Goal: Task Accomplishment & Management: Complete application form

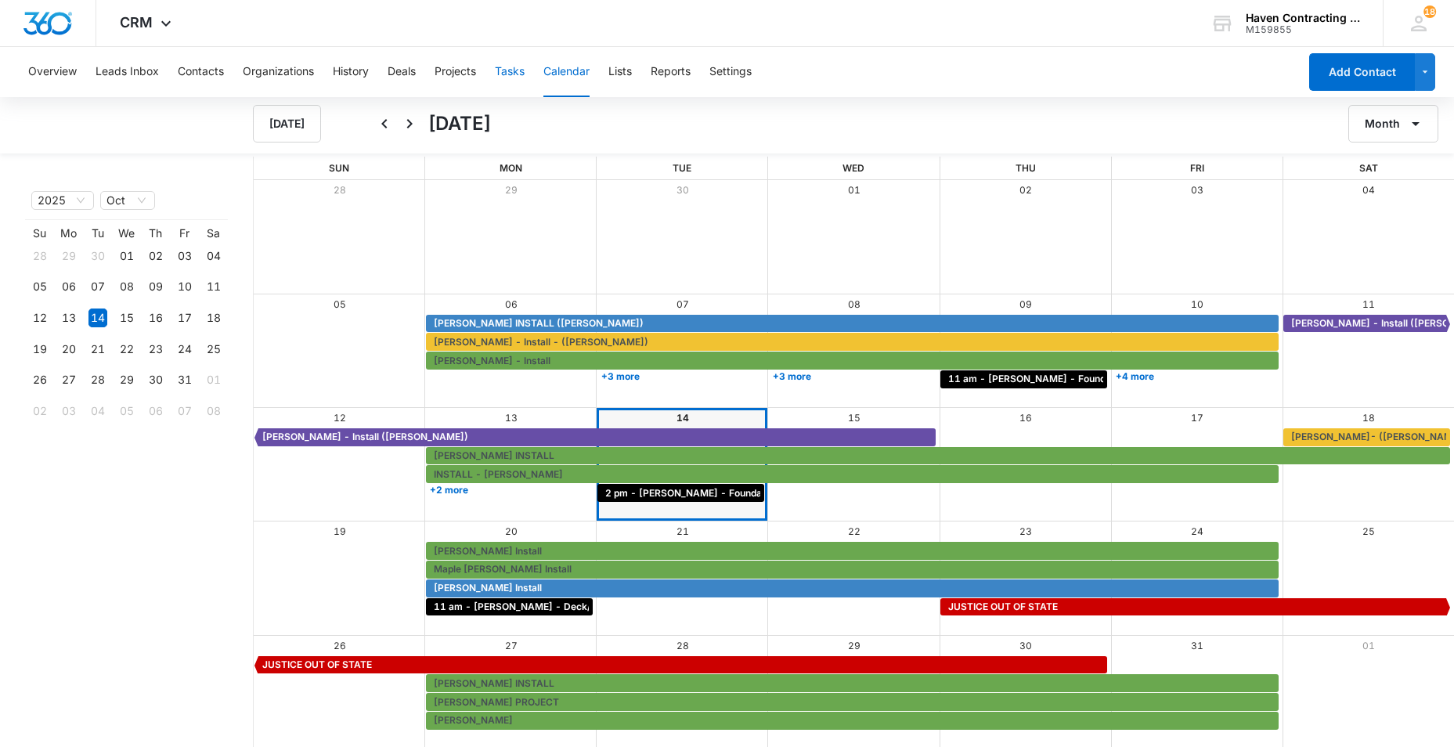
click at [517, 71] on button "Tasks" at bounding box center [510, 72] width 30 height 50
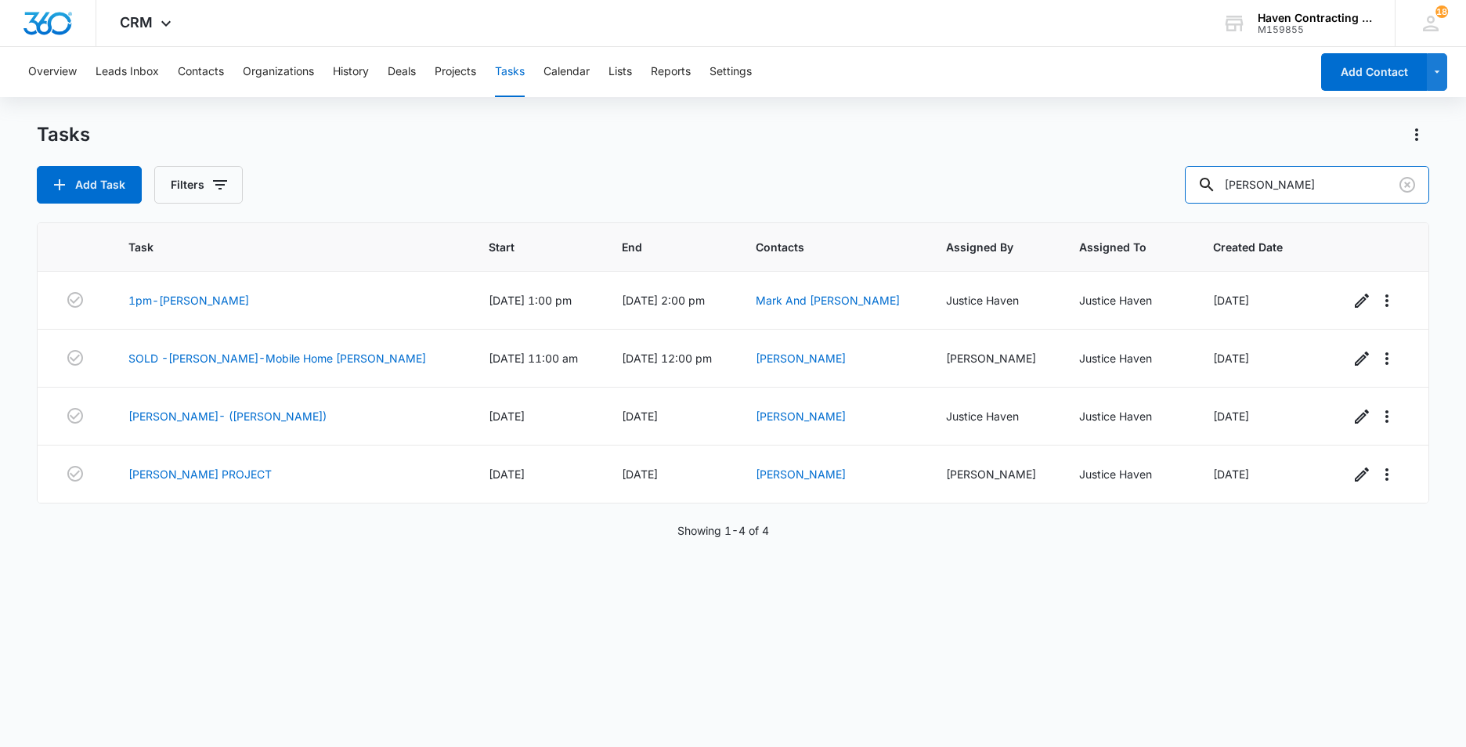
drag, startPoint x: 1296, startPoint y: 179, endPoint x: 908, endPoint y: 207, distance: 388.5
click at [695, 190] on div "Add Task Filters [PERSON_NAME]" at bounding box center [733, 185] width 1392 height 38
type input "[PERSON_NAME]"
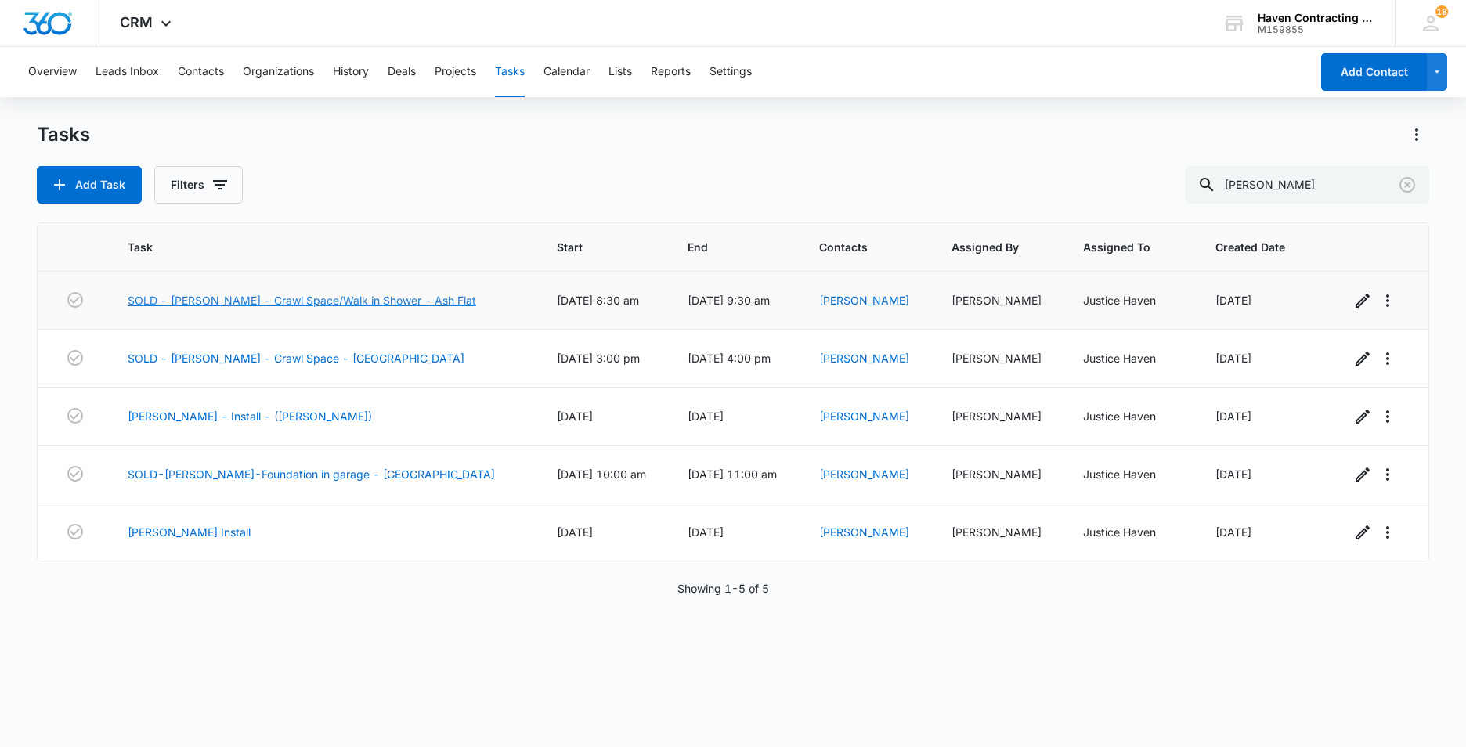
click at [247, 300] on link "SOLD - [PERSON_NAME] - Crawl Space/Walk in Shower - Ash Flat" at bounding box center [302, 300] width 348 height 16
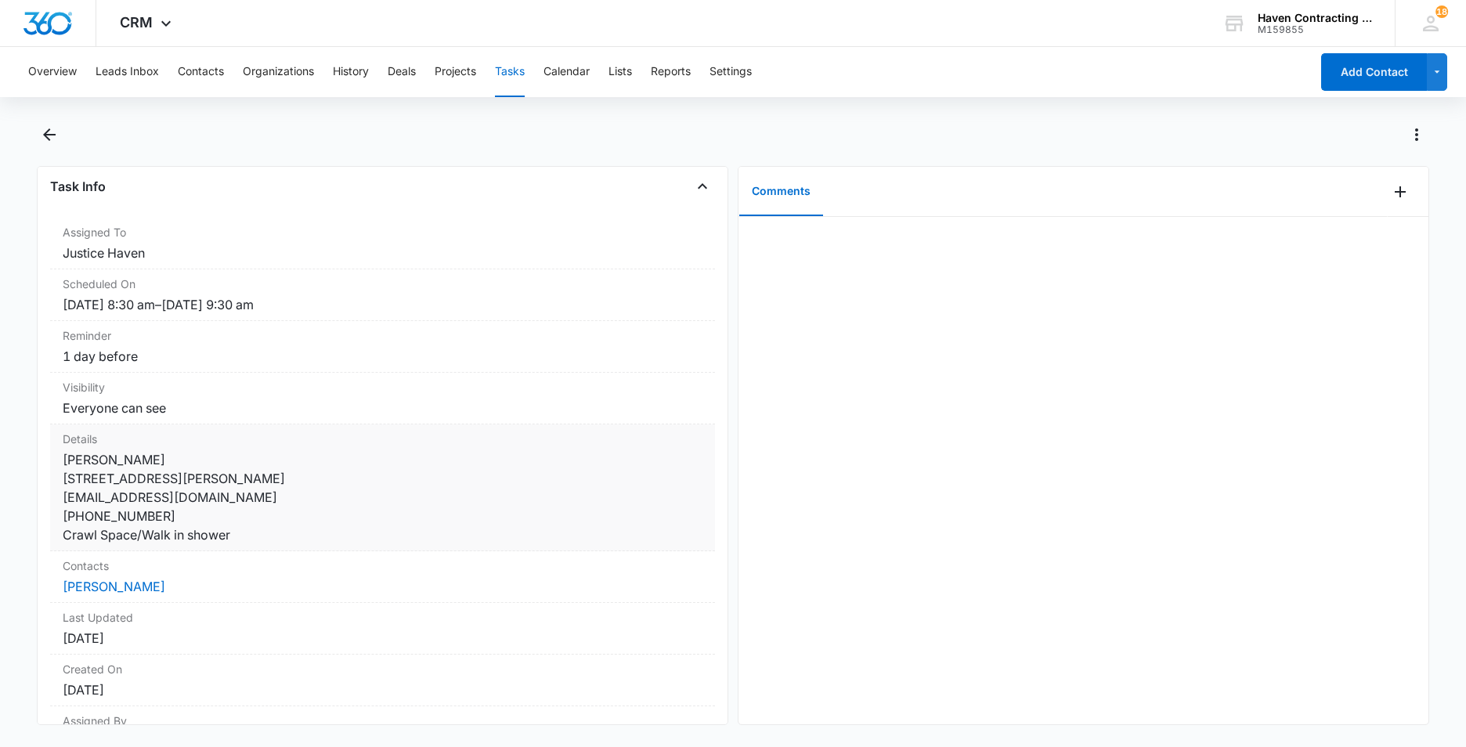
scroll to position [157, 0]
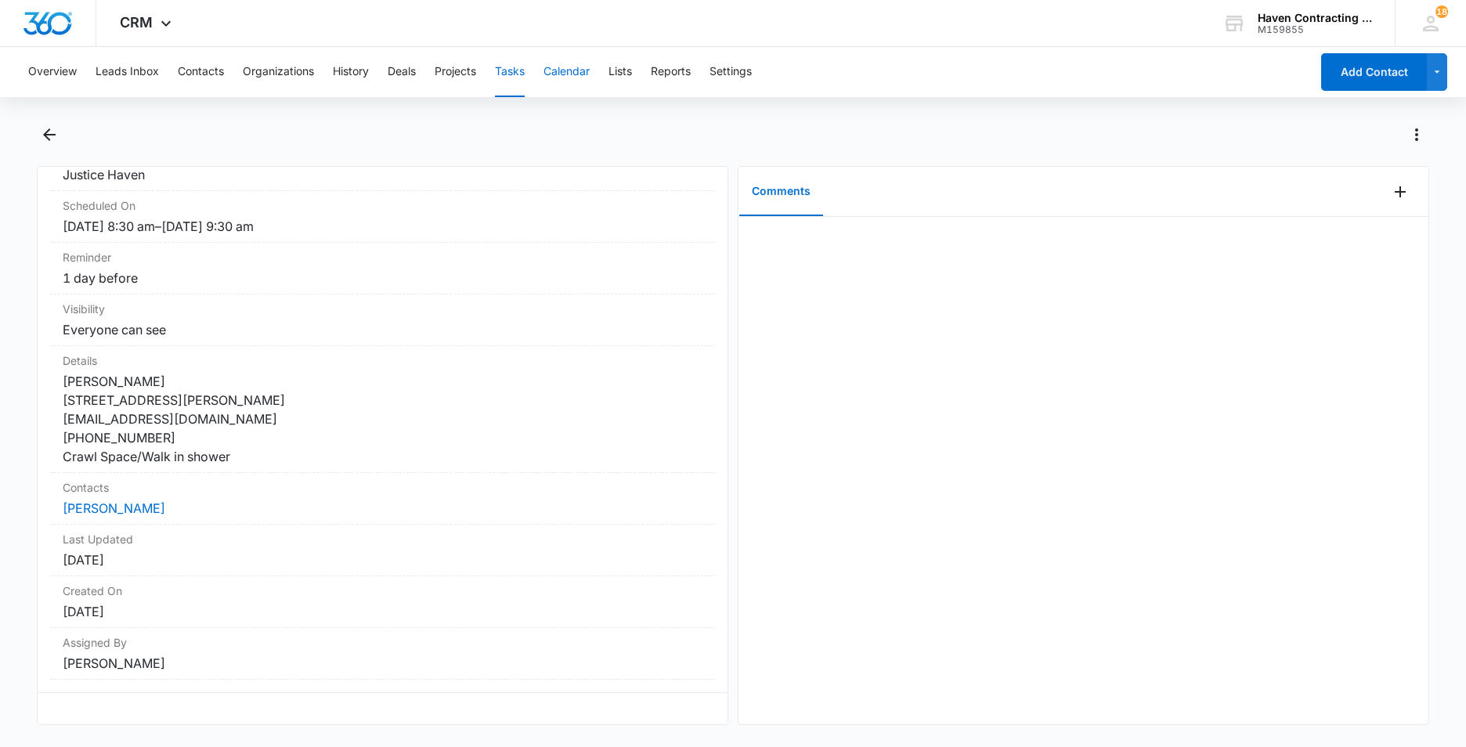
click at [564, 67] on button "Calendar" at bounding box center [566, 72] width 46 height 50
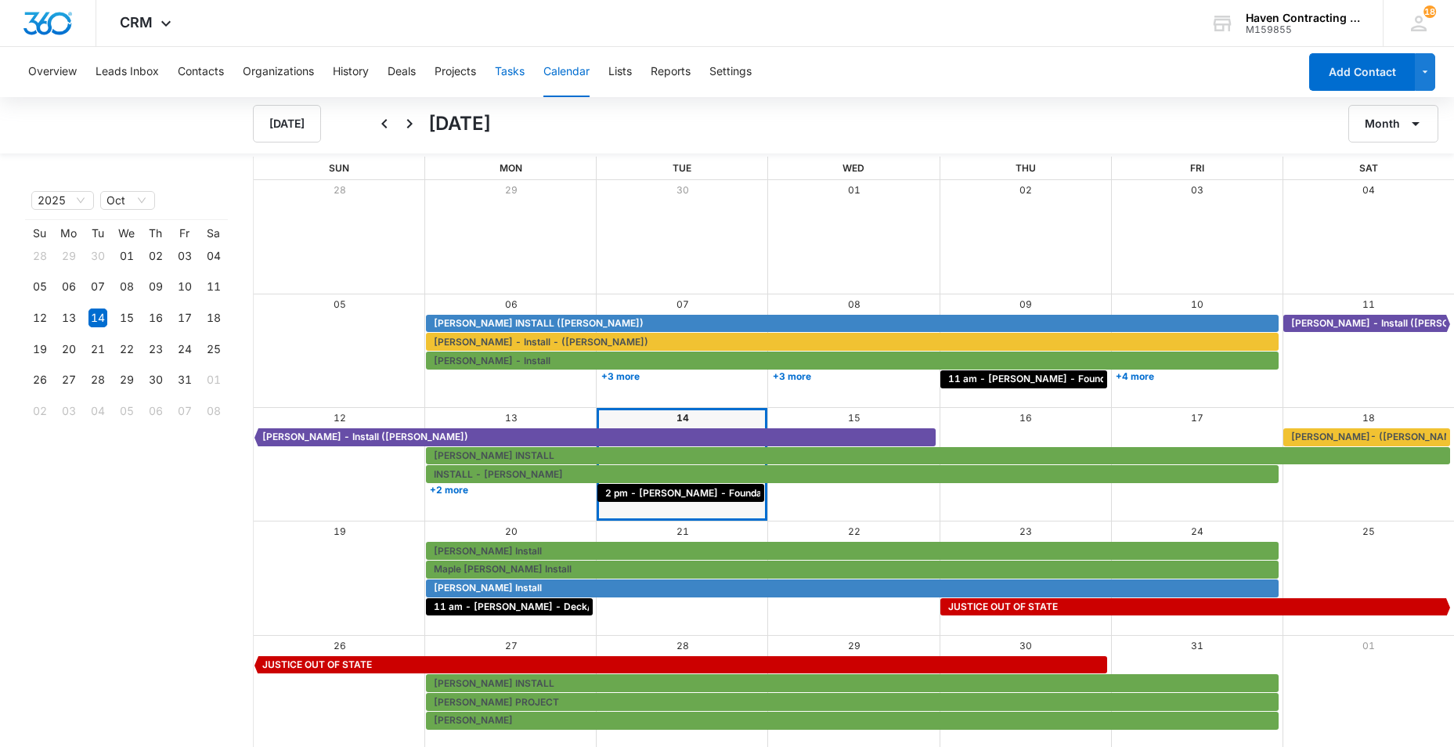
click at [506, 70] on button "Tasks" at bounding box center [510, 72] width 30 height 50
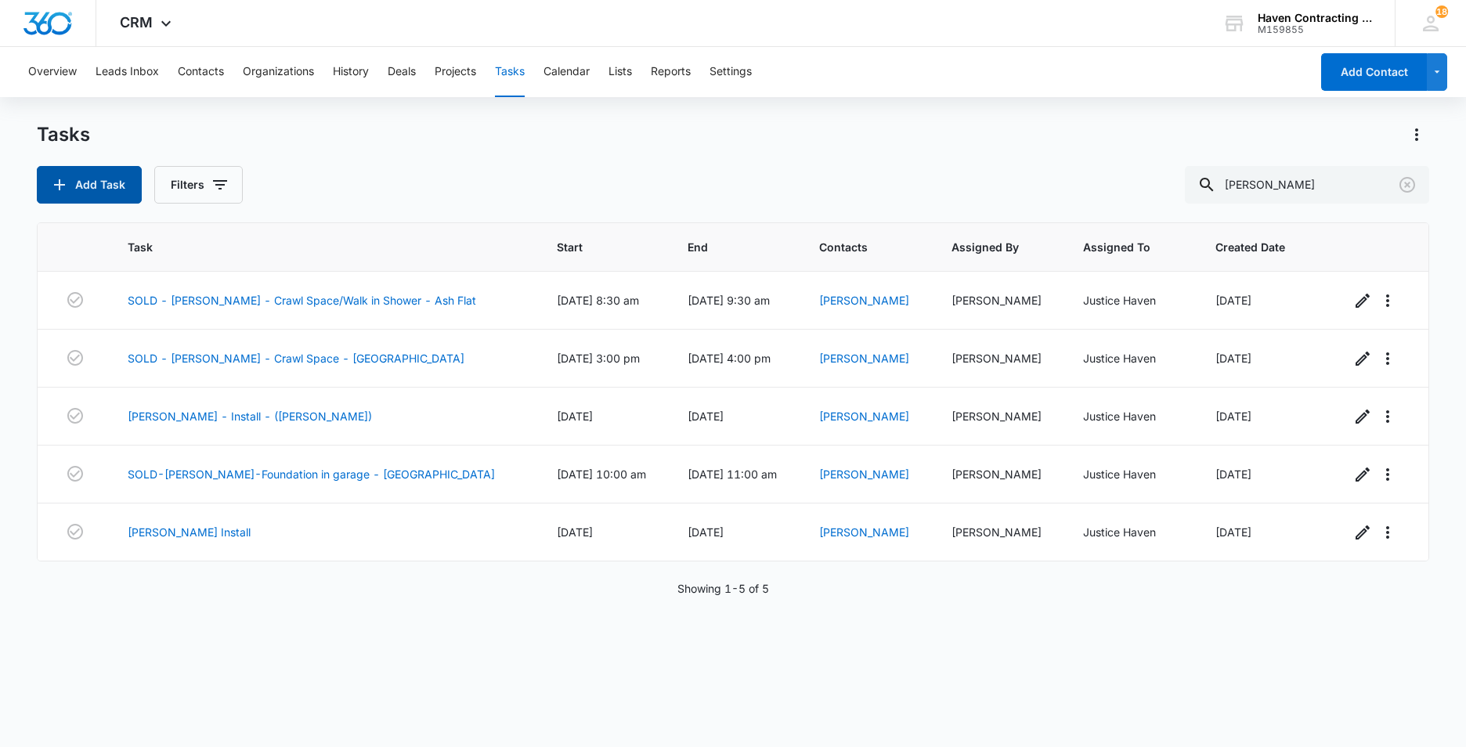
click at [75, 175] on button "Add Task" at bounding box center [89, 185] width 105 height 38
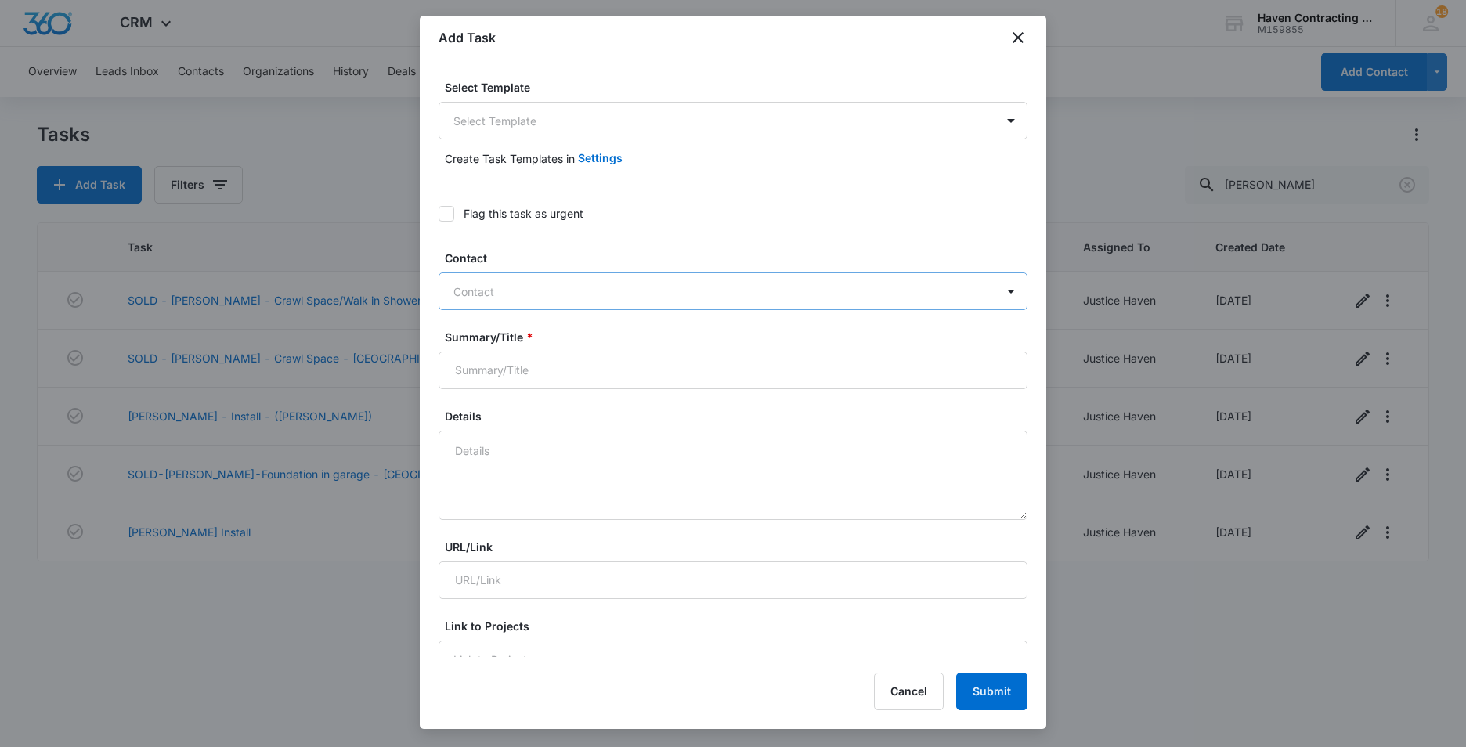
click at [478, 294] on div at bounding box center [723, 292] width 540 height 20
click at [428, 348] on div "Select Template Select Template Create Task Templates in Settings Flag this tas…" at bounding box center [733, 358] width 626 height 597
click at [467, 365] on input "Summary/Title *" at bounding box center [732, 371] width 589 height 38
type input "Felicia OUT"
drag, startPoint x: 456, startPoint y: 456, endPoint x: 617, endPoint y: 454, distance: 161.3
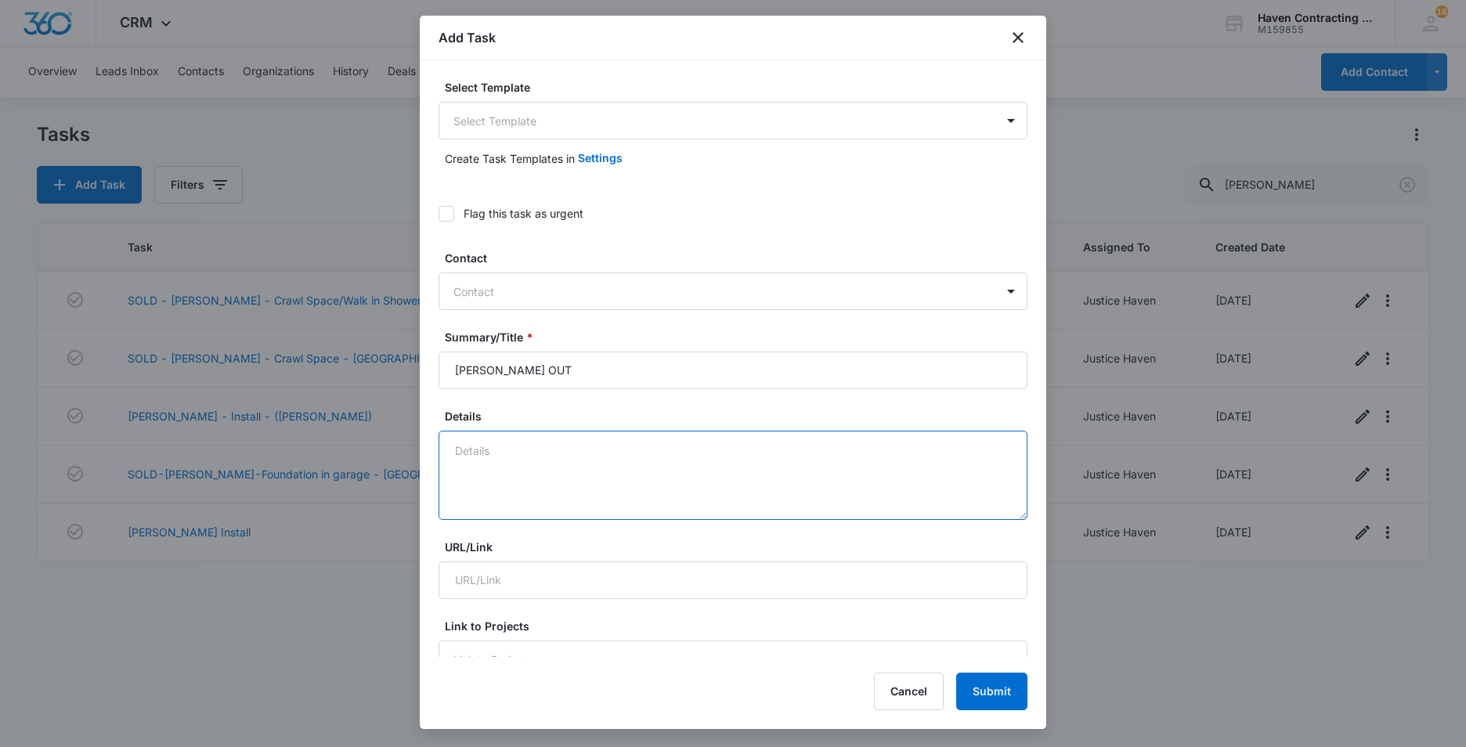
click at [458, 456] on textarea "Details" at bounding box center [732, 475] width 589 height 89
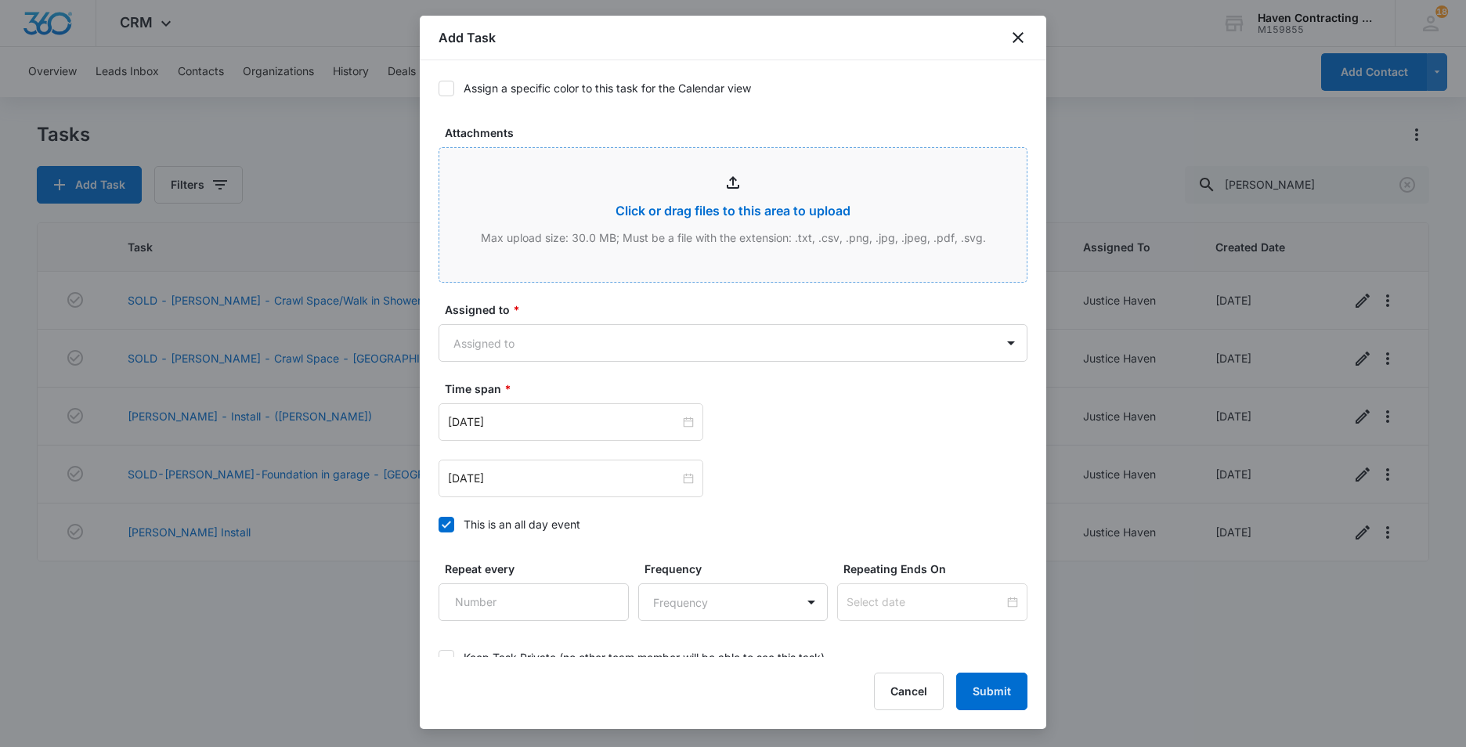
scroll to position [783, 0]
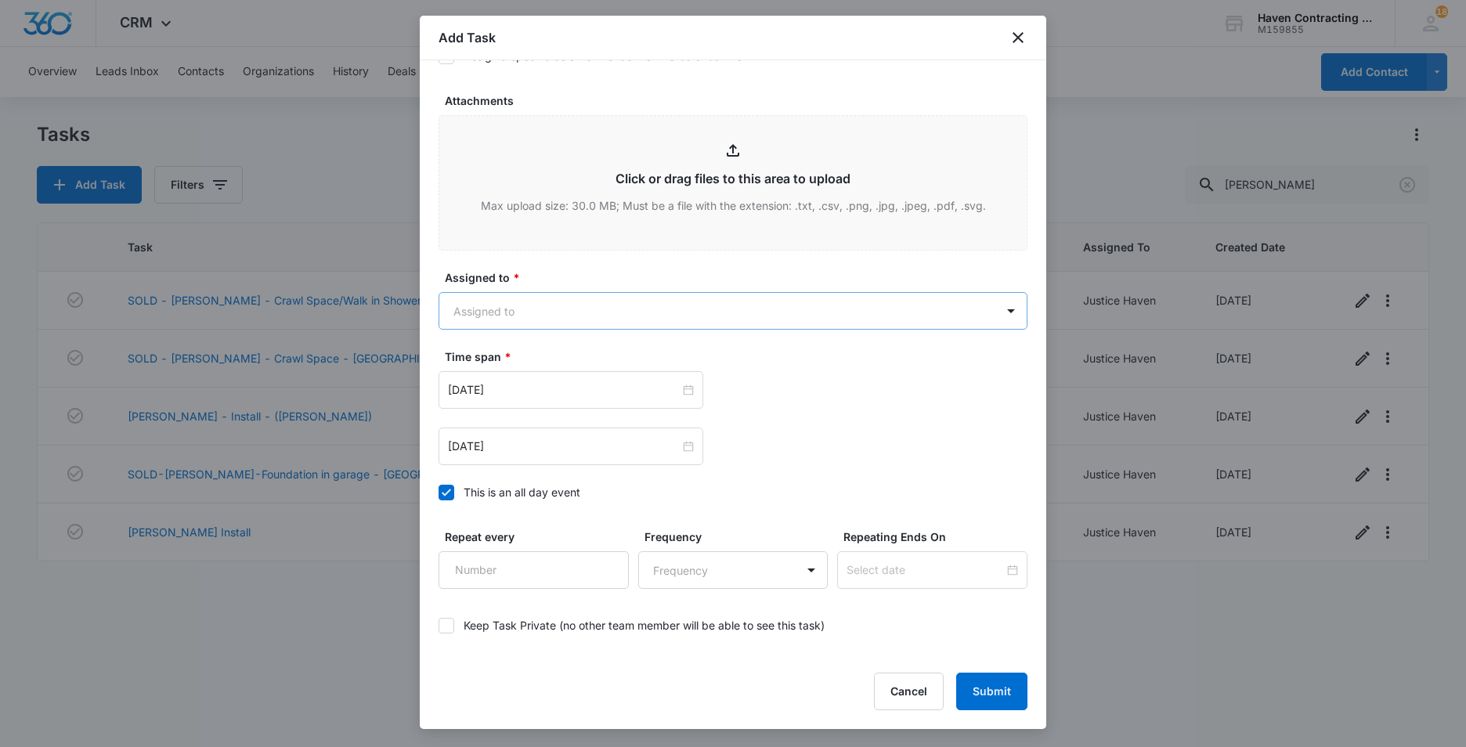
type textarea "Felicia OUT"
click at [500, 319] on body "CRM Apps Reputation Websites Forms CRM Email Social Ads Intelligence Brand Sett…" at bounding box center [733, 373] width 1466 height 747
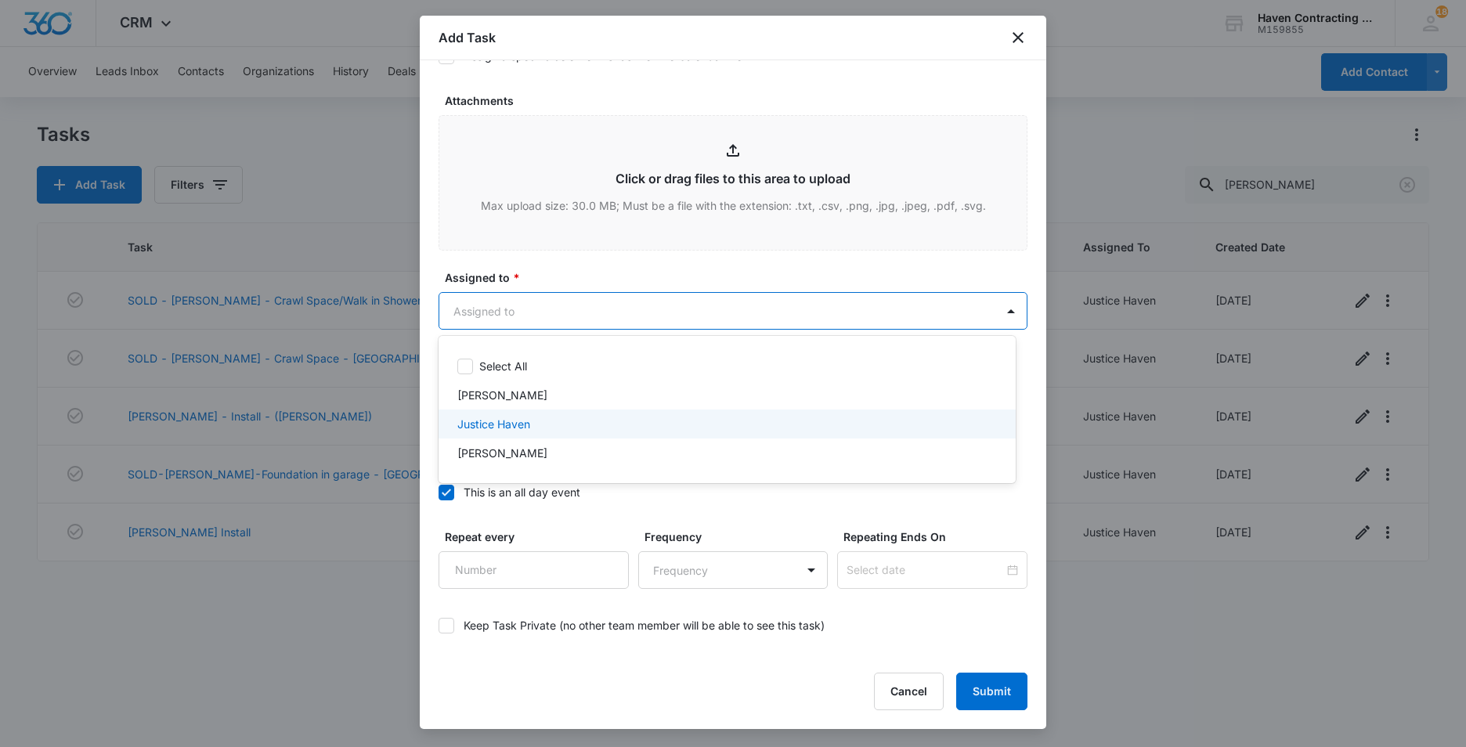
click at [485, 417] on p "Justice Haven" at bounding box center [493, 424] width 73 height 16
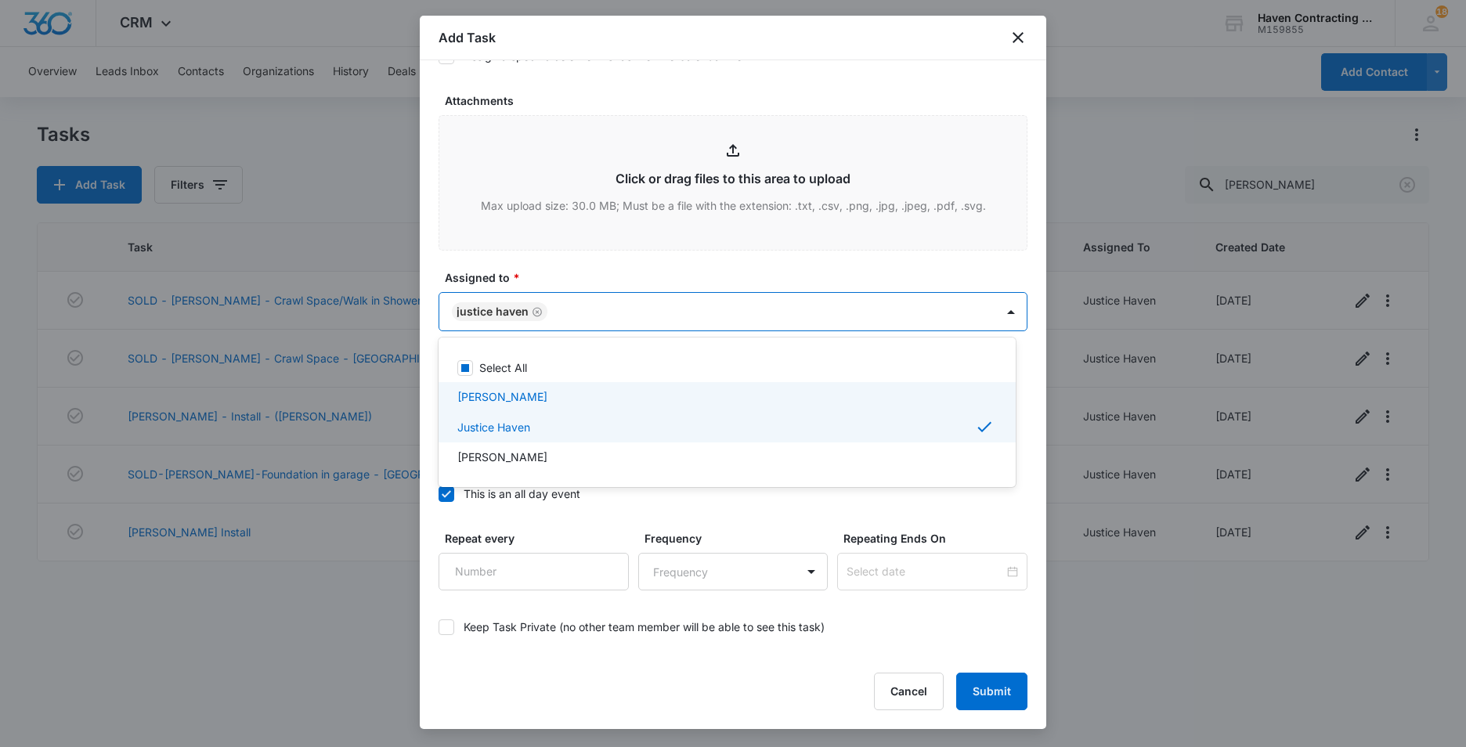
click at [432, 404] on div at bounding box center [733, 373] width 1466 height 747
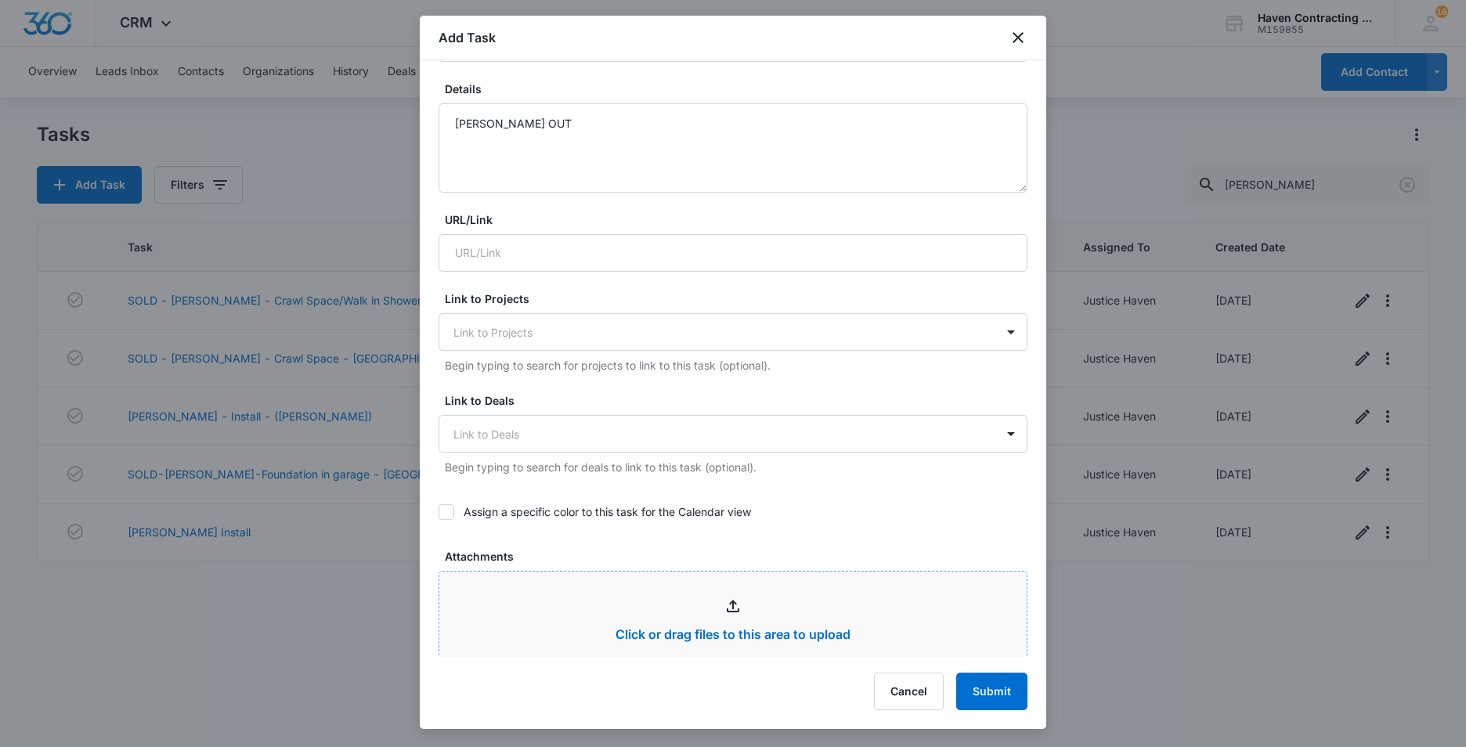
scroll to position [313, 0]
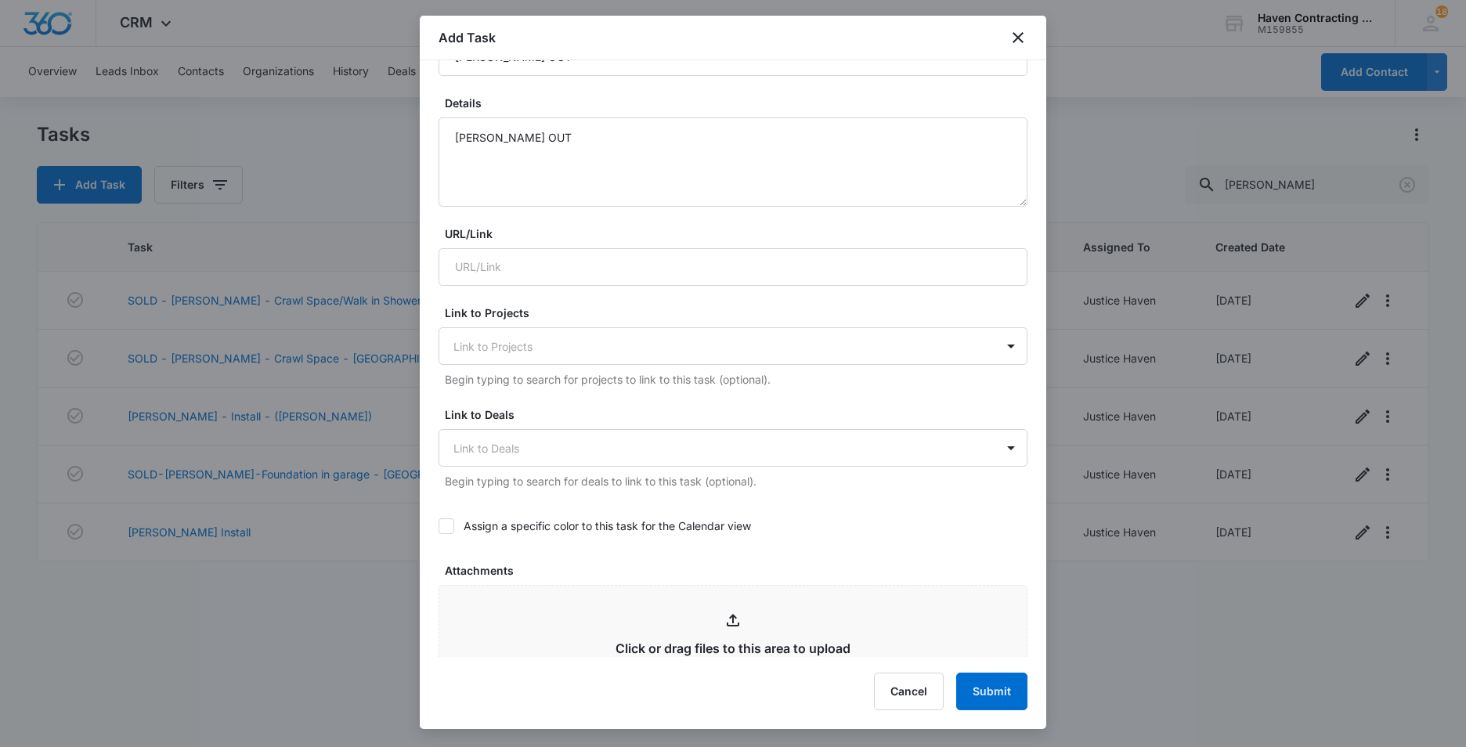
click at [448, 529] on icon at bounding box center [446, 526] width 14 height 14
click at [438, 526] on input "Assign a specific color to this task for the Calendar view" at bounding box center [438, 526] width 0 height 0
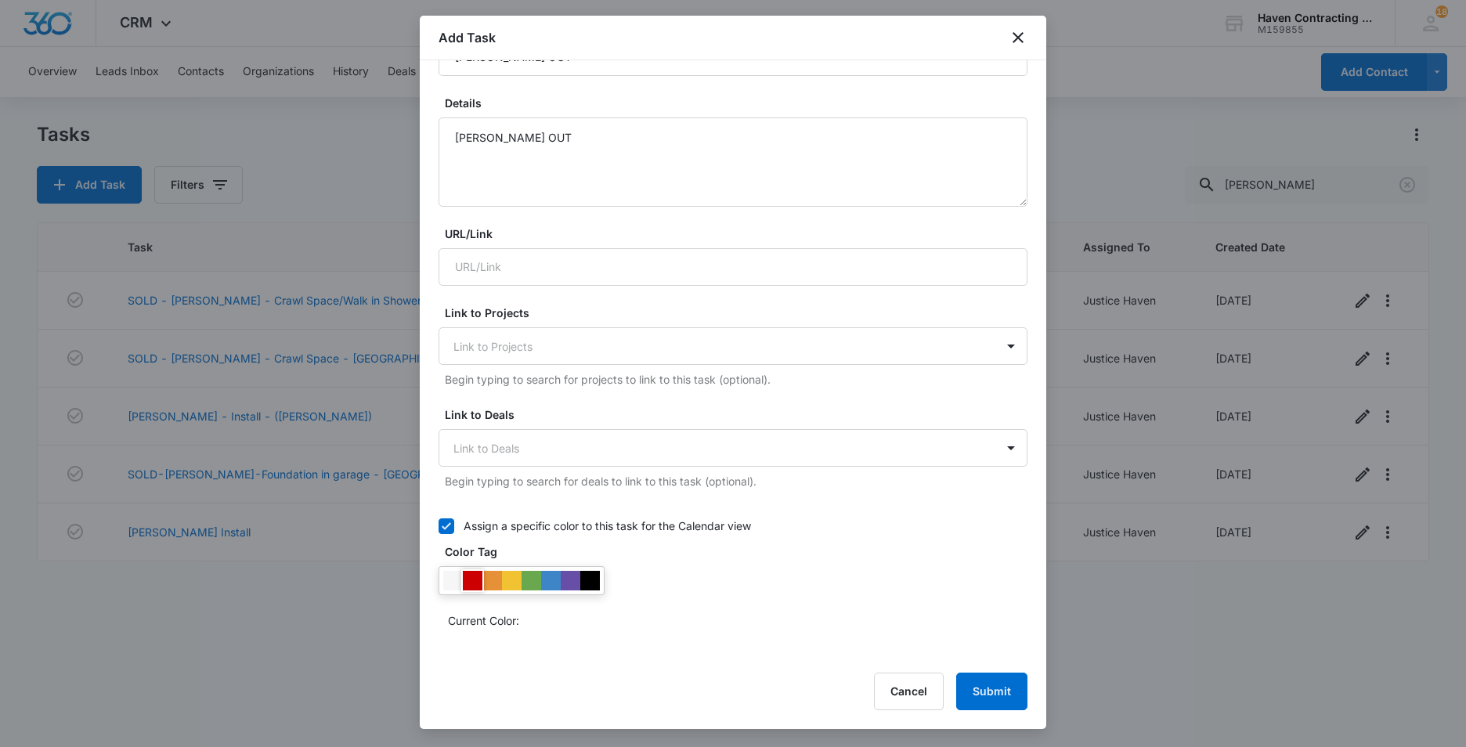
click at [468, 584] on div at bounding box center [473, 581] width 20 height 20
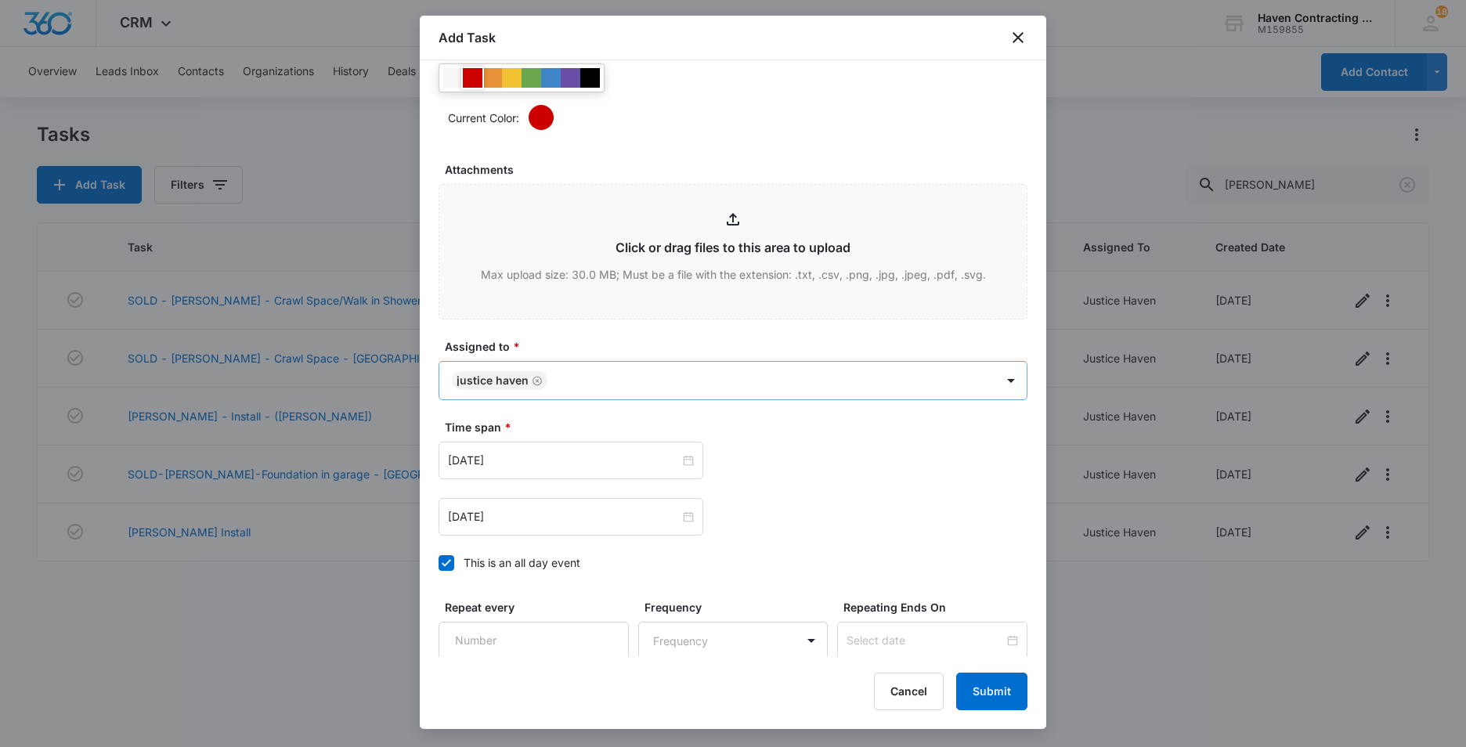
scroll to position [861, 0]
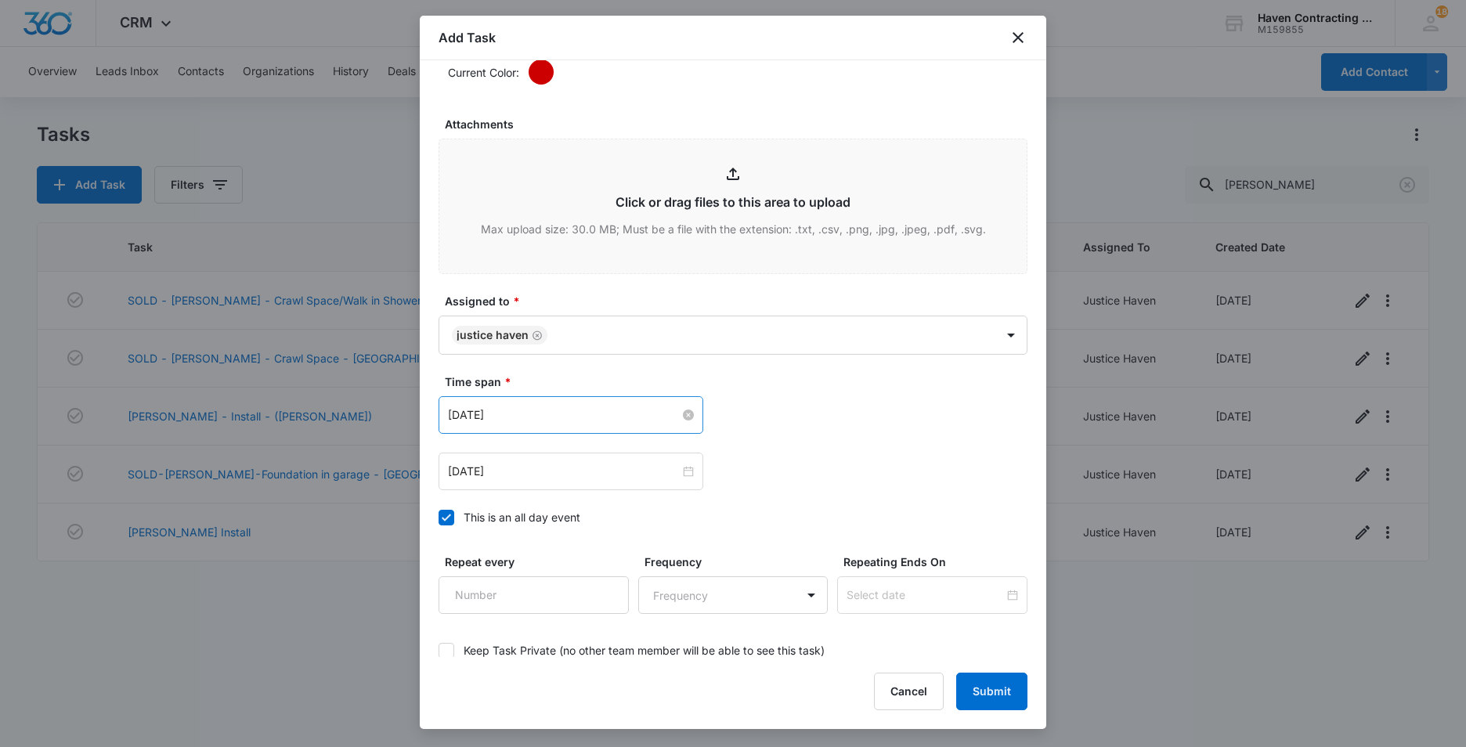
click at [555, 419] on input "Oct 14, 2025" at bounding box center [564, 414] width 232 height 17
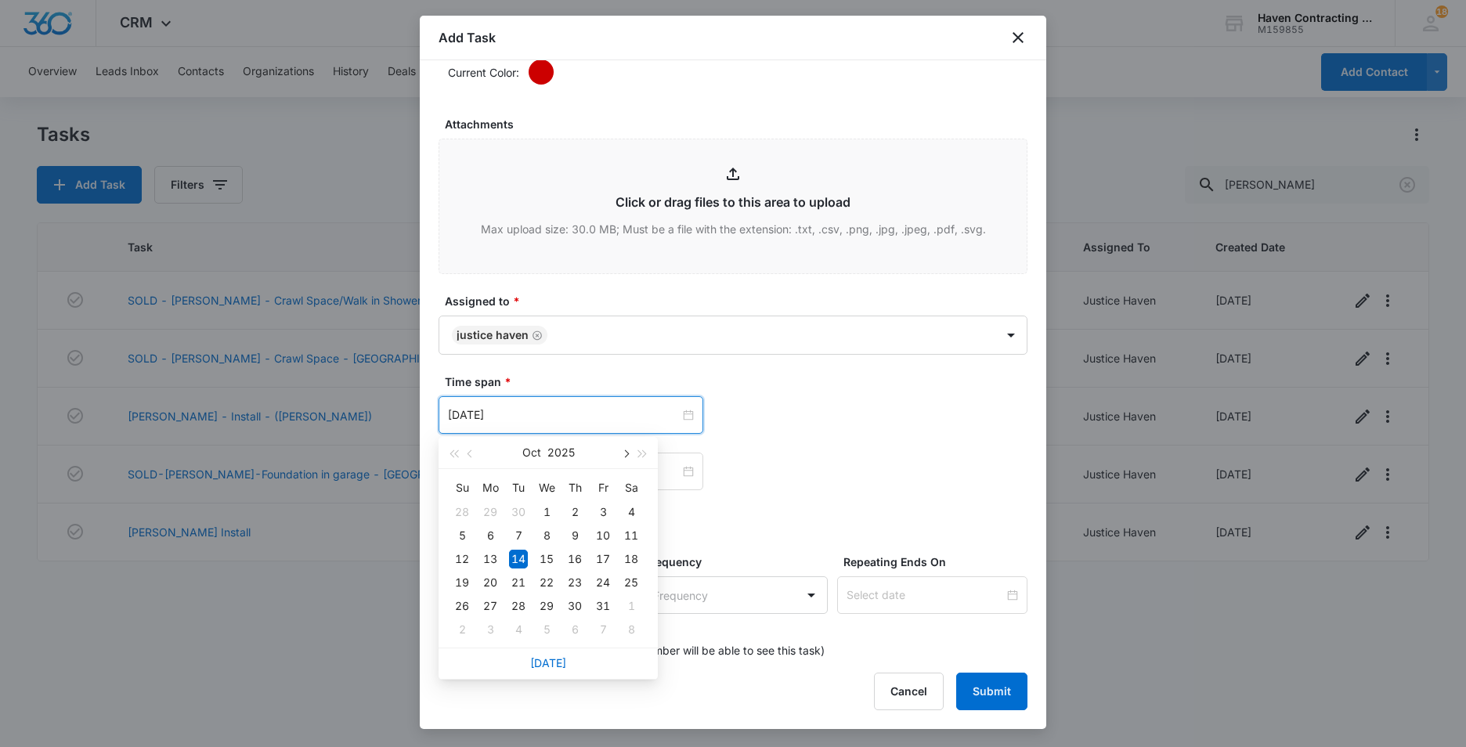
click at [628, 453] on span "button" at bounding box center [625, 454] width 8 height 8
type input "Nov 26, 2025"
click at [545, 604] on div "26" at bounding box center [546, 606] width 19 height 19
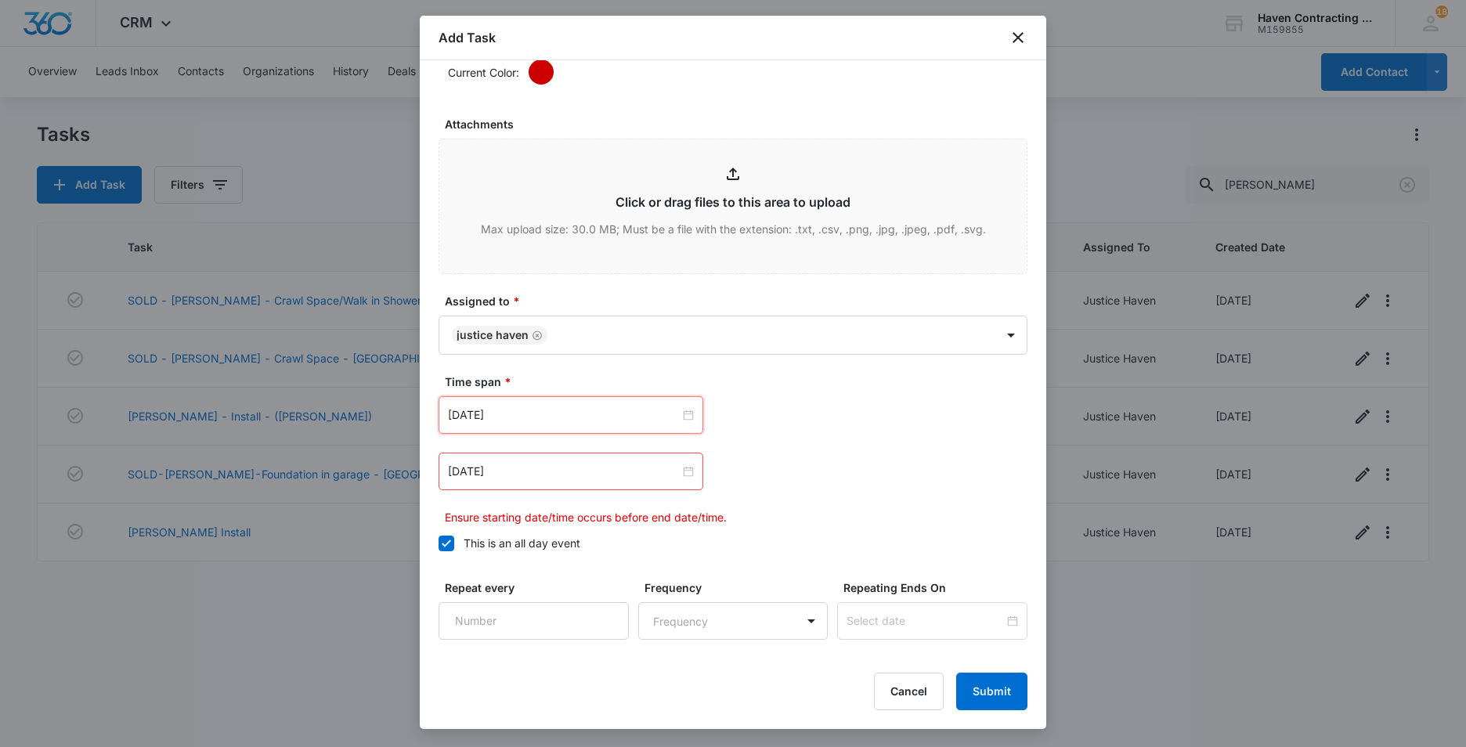
click at [445, 547] on icon at bounding box center [446, 542] width 9 height 7
click at [438, 543] on input "This is an all day event" at bounding box center [438, 543] width 0 height 0
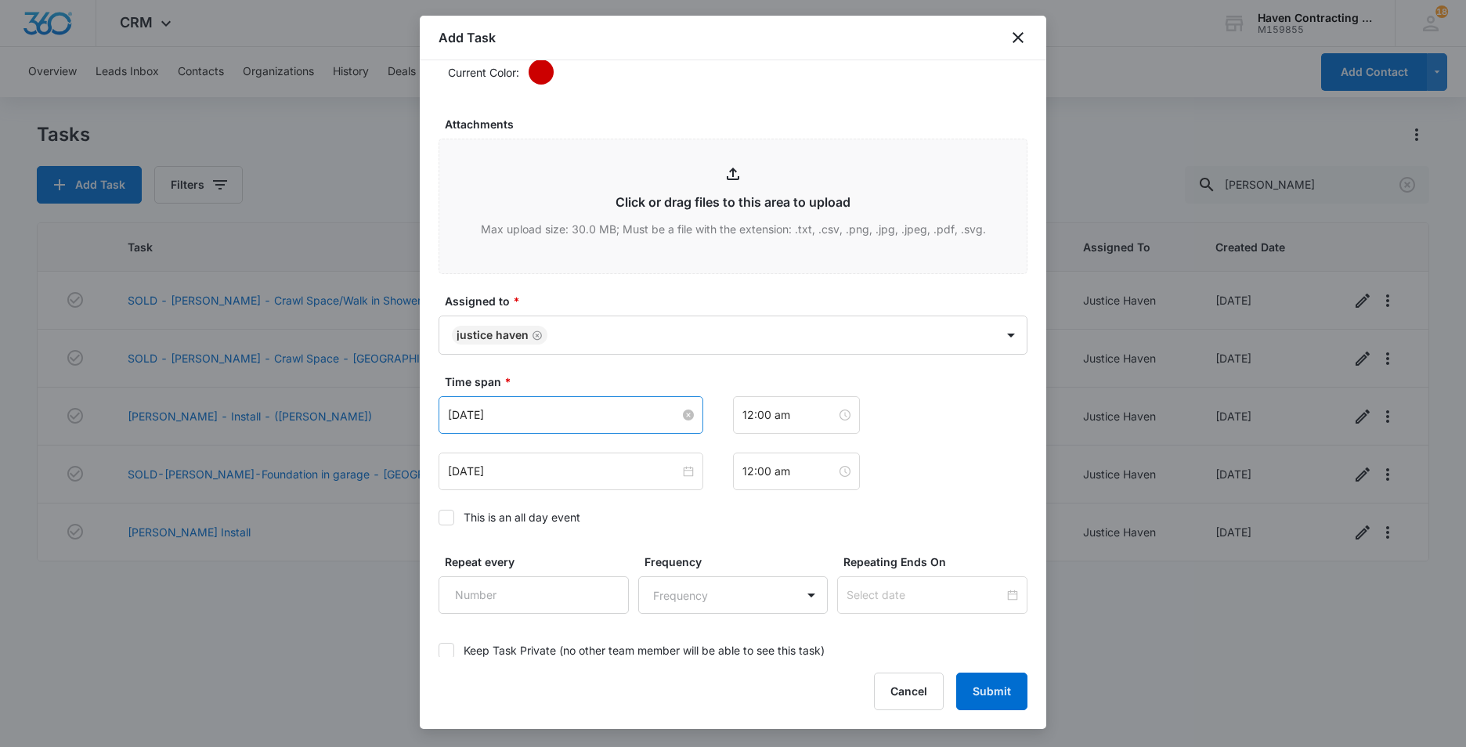
click at [528, 417] on input "Oct 14, 2025" at bounding box center [564, 414] width 232 height 17
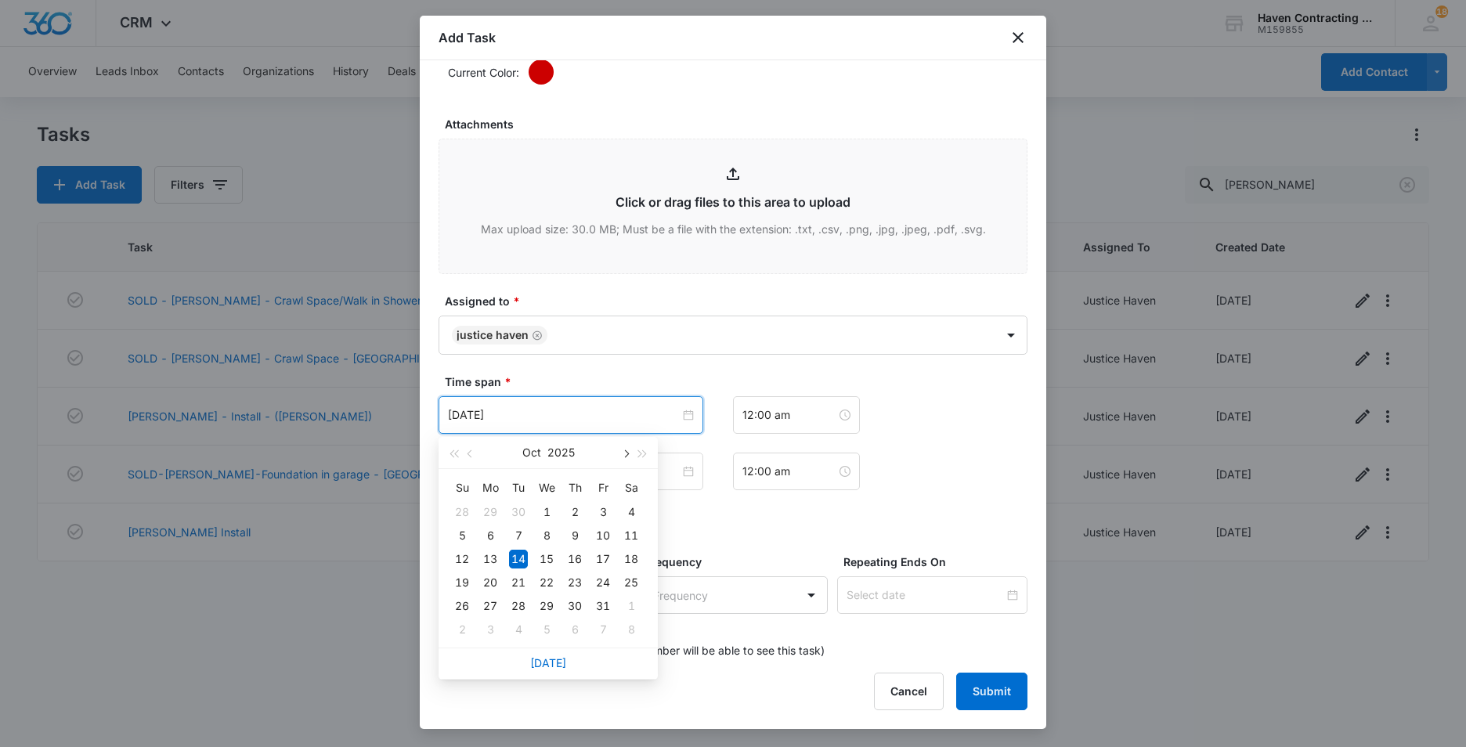
click at [626, 452] on span "button" at bounding box center [625, 454] width 8 height 8
type input "Nov 26, 2025"
click at [545, 602] on div "26" at bounding box center [546, 606] width 19 height 19
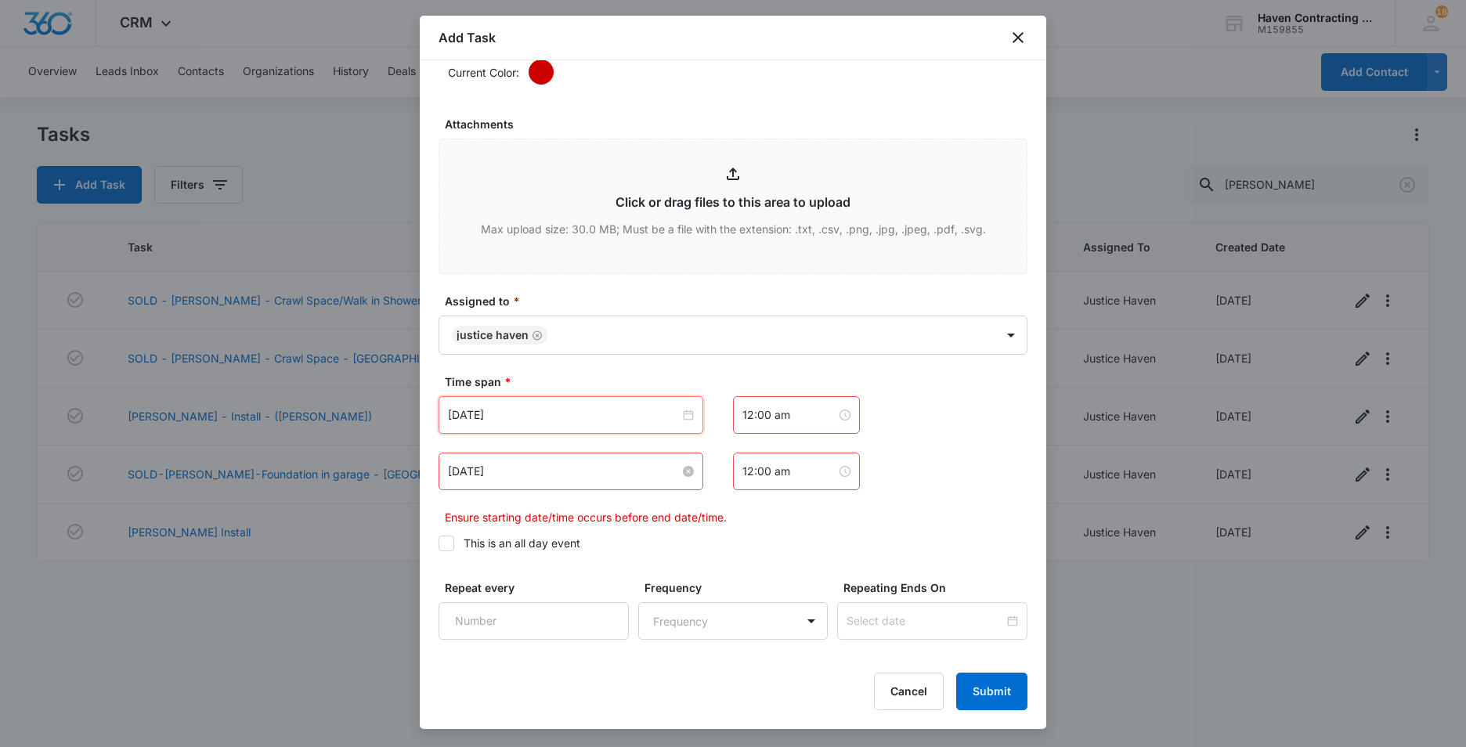
click at [521, 478] on input "Oct 14, 2025" at bounding box center [564, 471] width 232 height 17
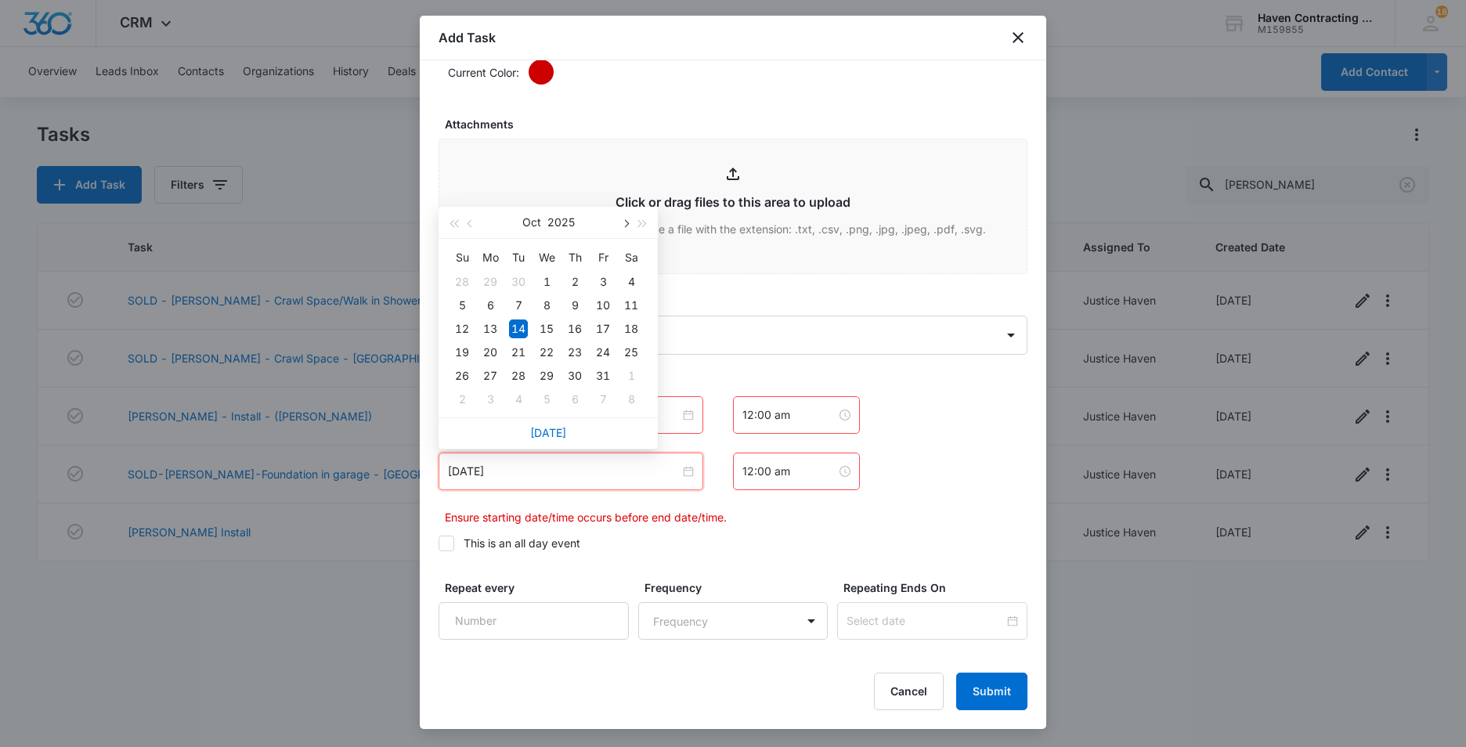
drag, startPoint x: 625, startPoint y: 222, endPoint x: 612, endPoint y: 231, distance: 15.2
click at [623, 223] on span "button" at bounding box center [625, 224] width 8 height 8
type input "Nov 28, 2025"
click at [603, 373] on div "28" at bounding box center [603, 375] width 19 height 19
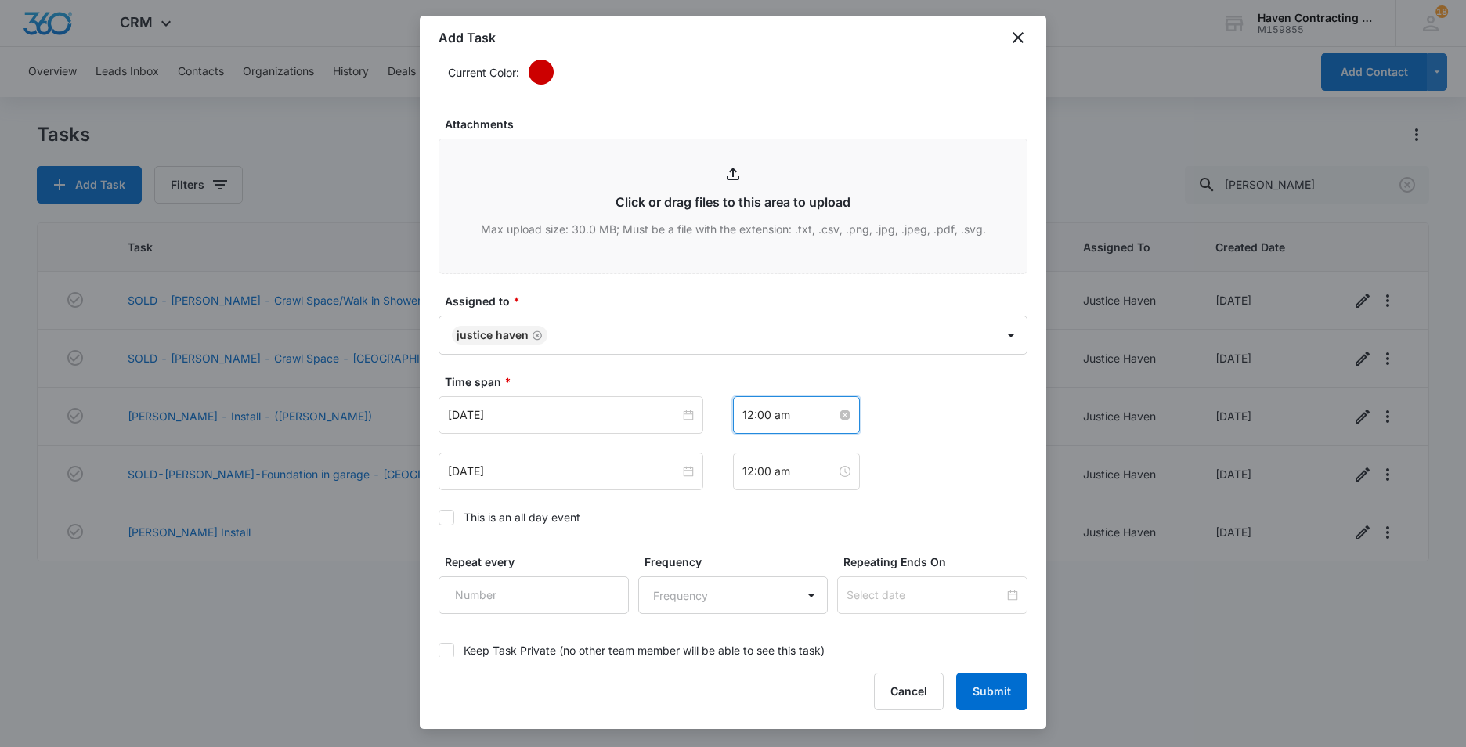
click at [798, 417] on input "12:00 am" at bounding box center [789, 414] width 94 height 17
click at [745, 446] on div "12" at bounding box center [749, 451] width 44 height 22
click at [836, 467] on div "PM" at bounding box center [836, 473] width 43 height 22
click at [891, 500] on div "Time span * Nov 26, 2025 Nov 2025 Su Mo Tu We Th Fr Sa 26 27 28 29 30 31 1 2 3 …" at bounding box center [732, 453] width 589 height 161
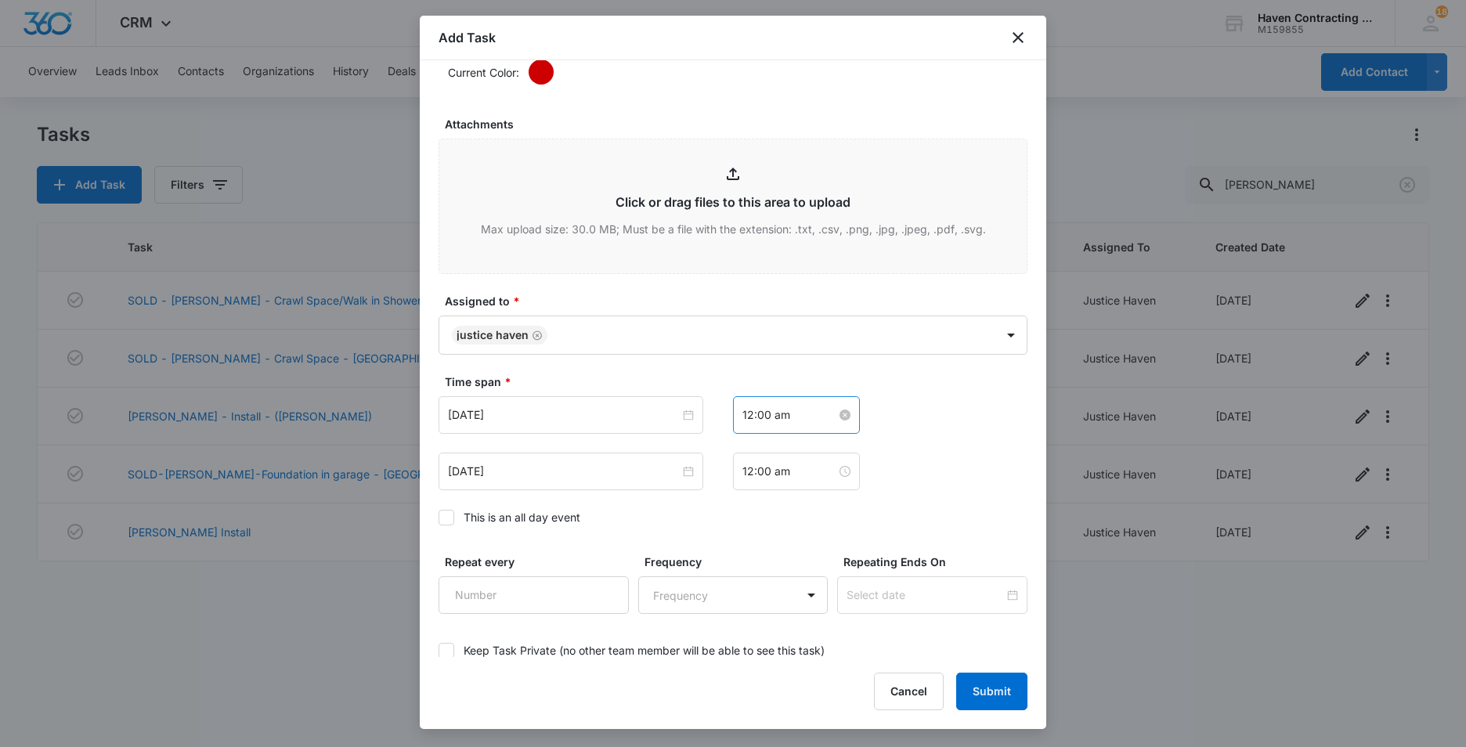
click at [793, 417] on input "12:00 am" at bounding box center [789, 414] width 94 height 17
click at [748, 446] on div "12" at bounding box center [749, 451] width 44 height 22
click at [835, 472] on div "PM" at bounding box center [836, 473] width 43 height 22
type input "12:00 pm"
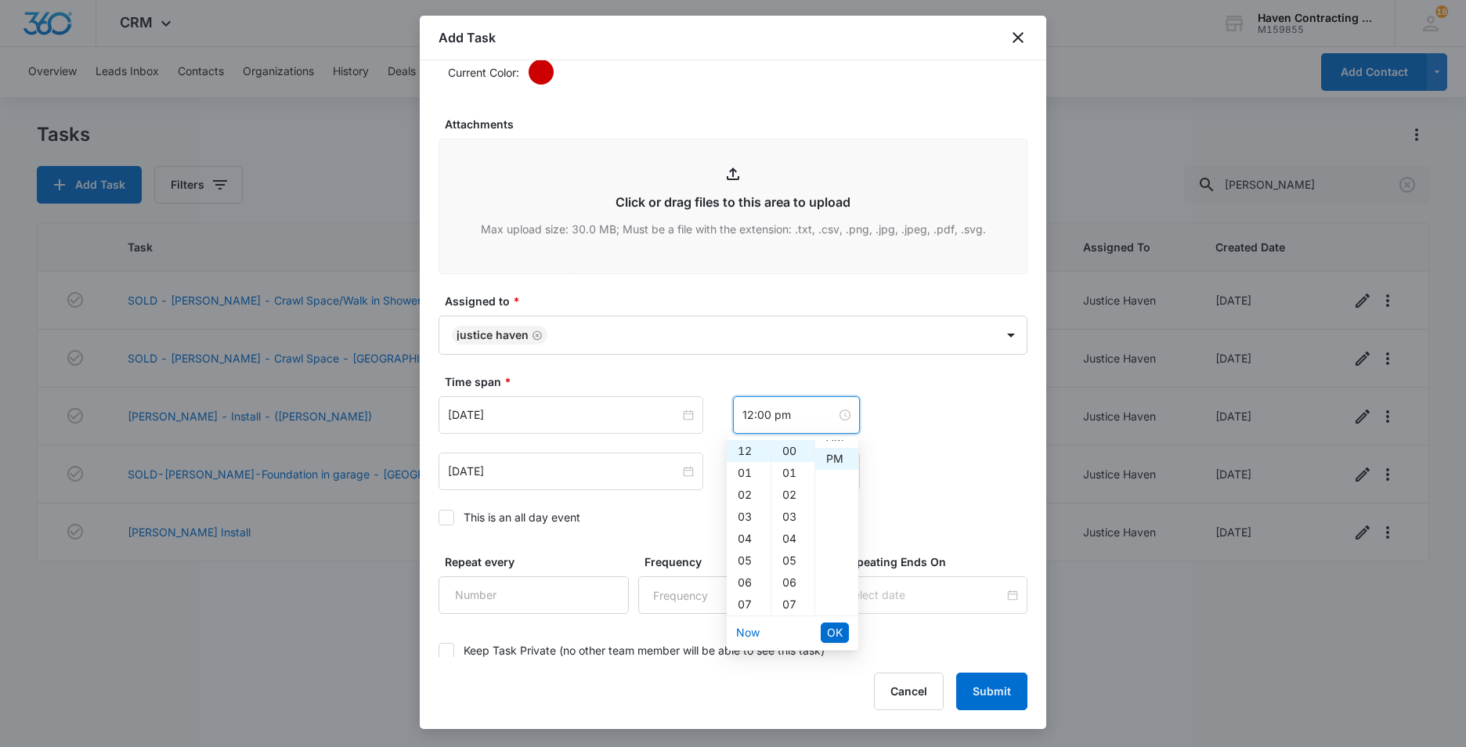
scroll to position [22, 0]
click at [831, 625] on span "OK" at bounding box center [835, 632] width 16 height 17
click at [793, 471] on input "12:00 am" at bounding box center [789, 471] width 94 height 17
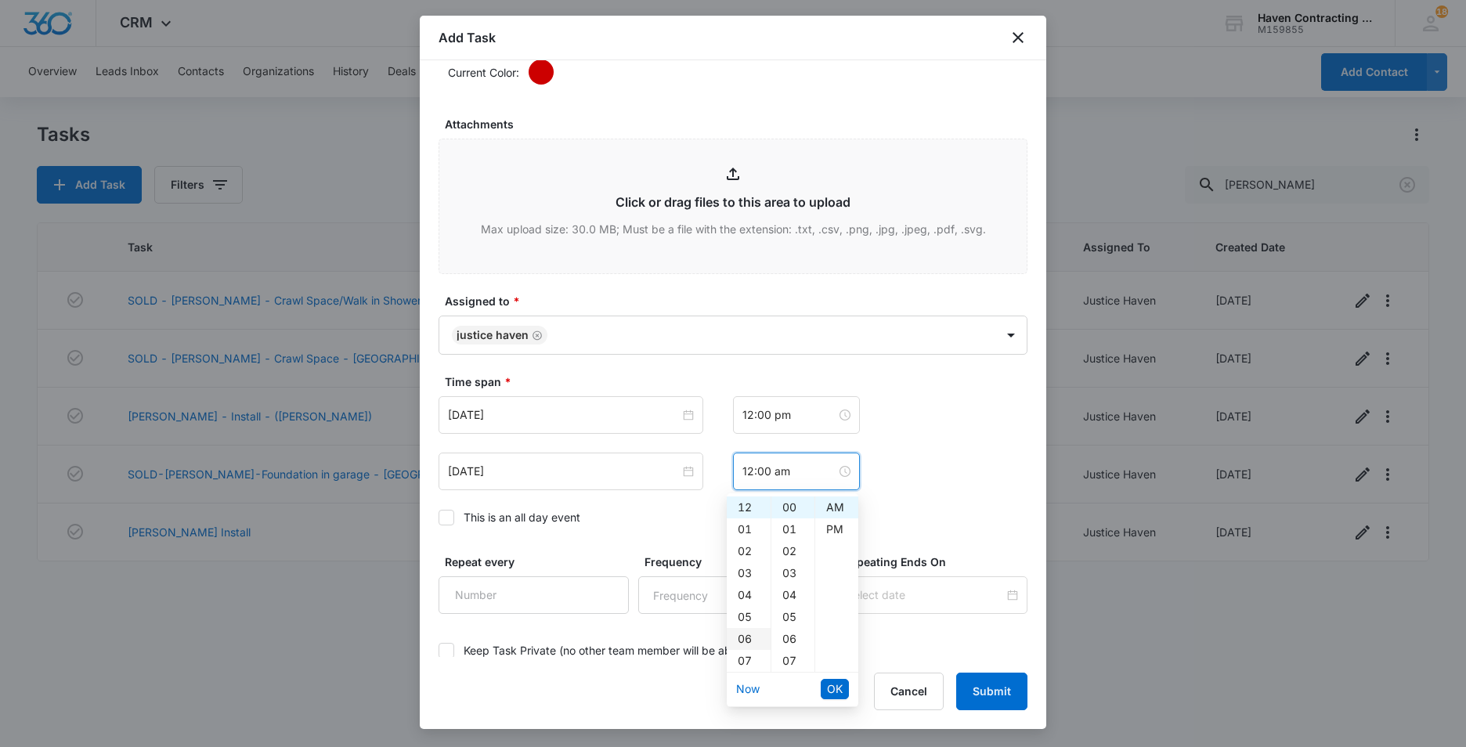
click at [748, 639] on div "06" at bounding box center [749, 639] width 44 height 22
click at [838, 525] on div "PM" at bounding box center [836, 529] width 43 height 22
type input "6:00 pm"
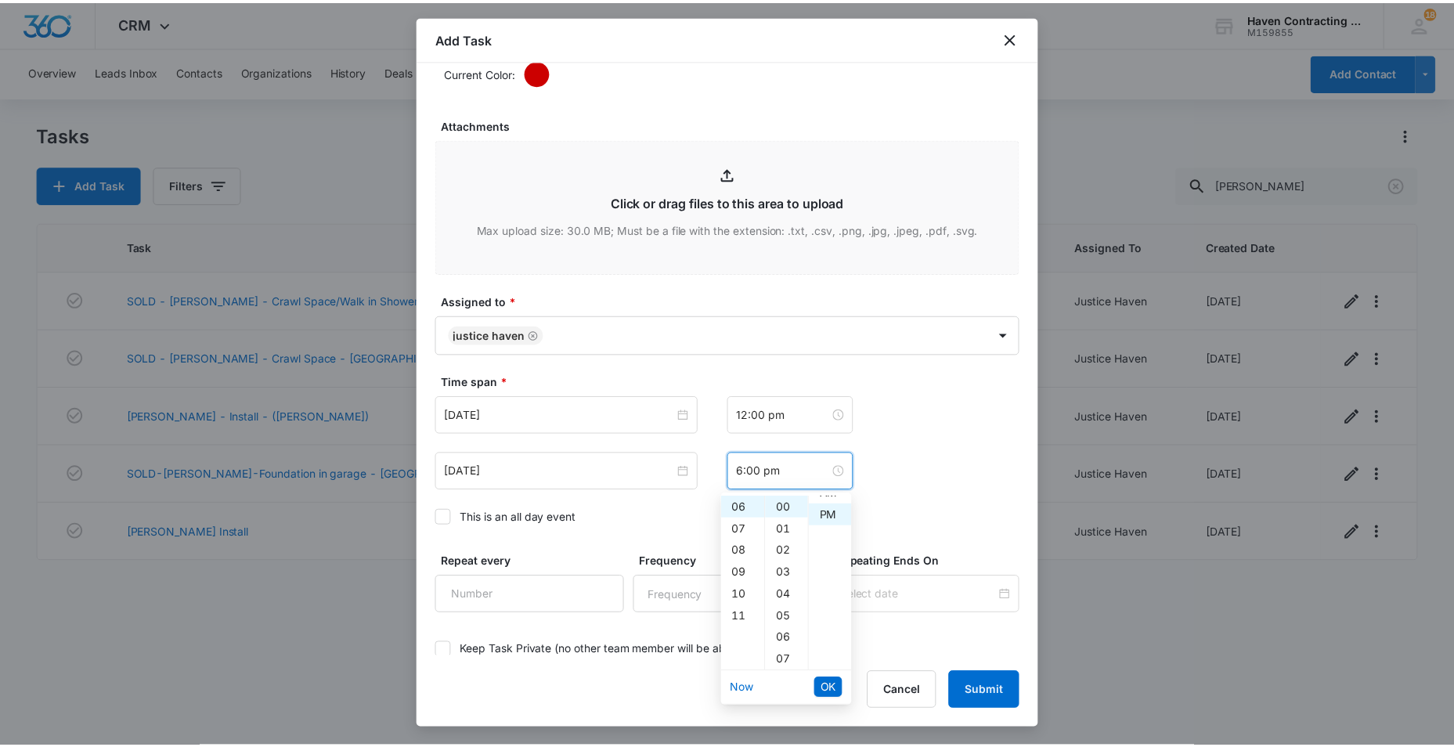
scroll to position [22, 0]
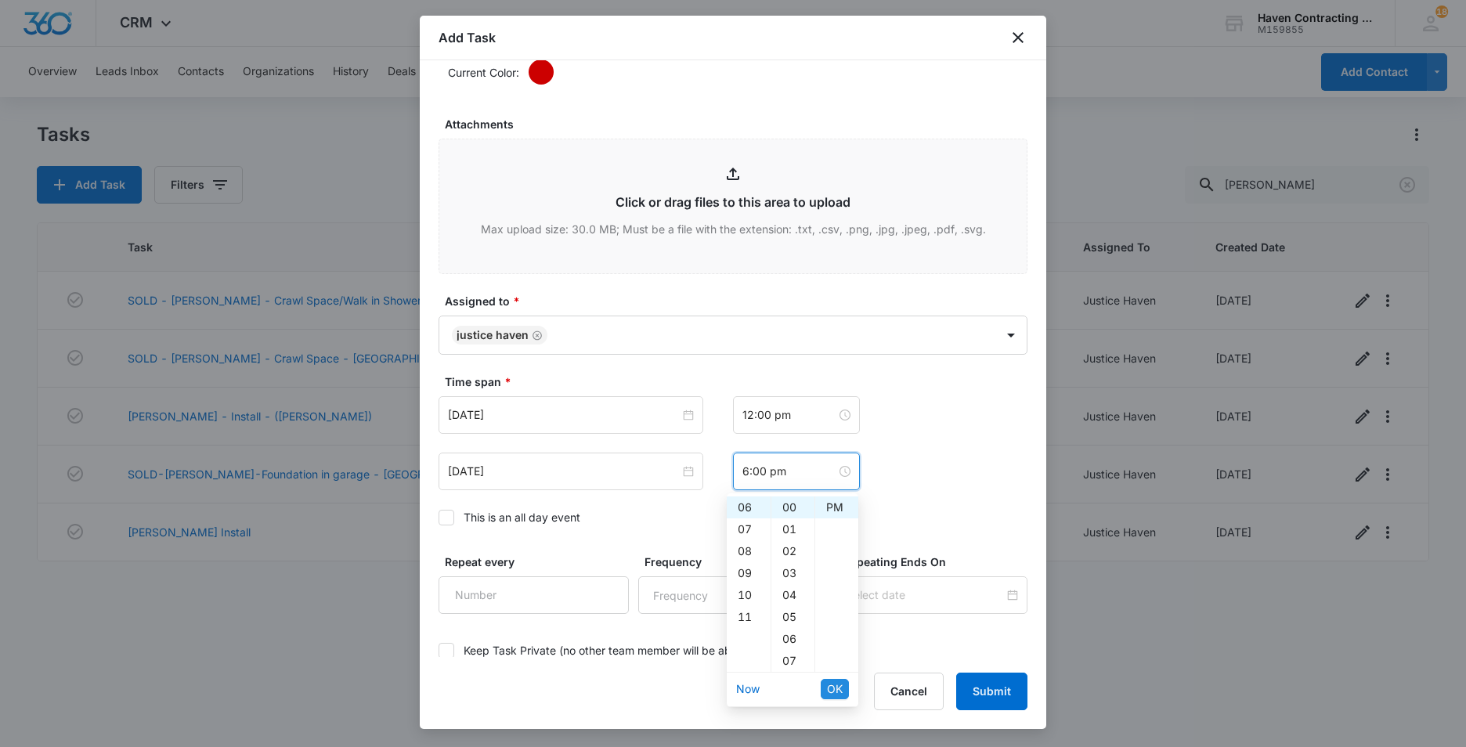
click at [832, 693] on span "OK" at bounding box center [835, 688] width 16 height 17
click at [542, 465] on input "Nov 28, 2025" at bounding box center [564, 471] width 232 height 17
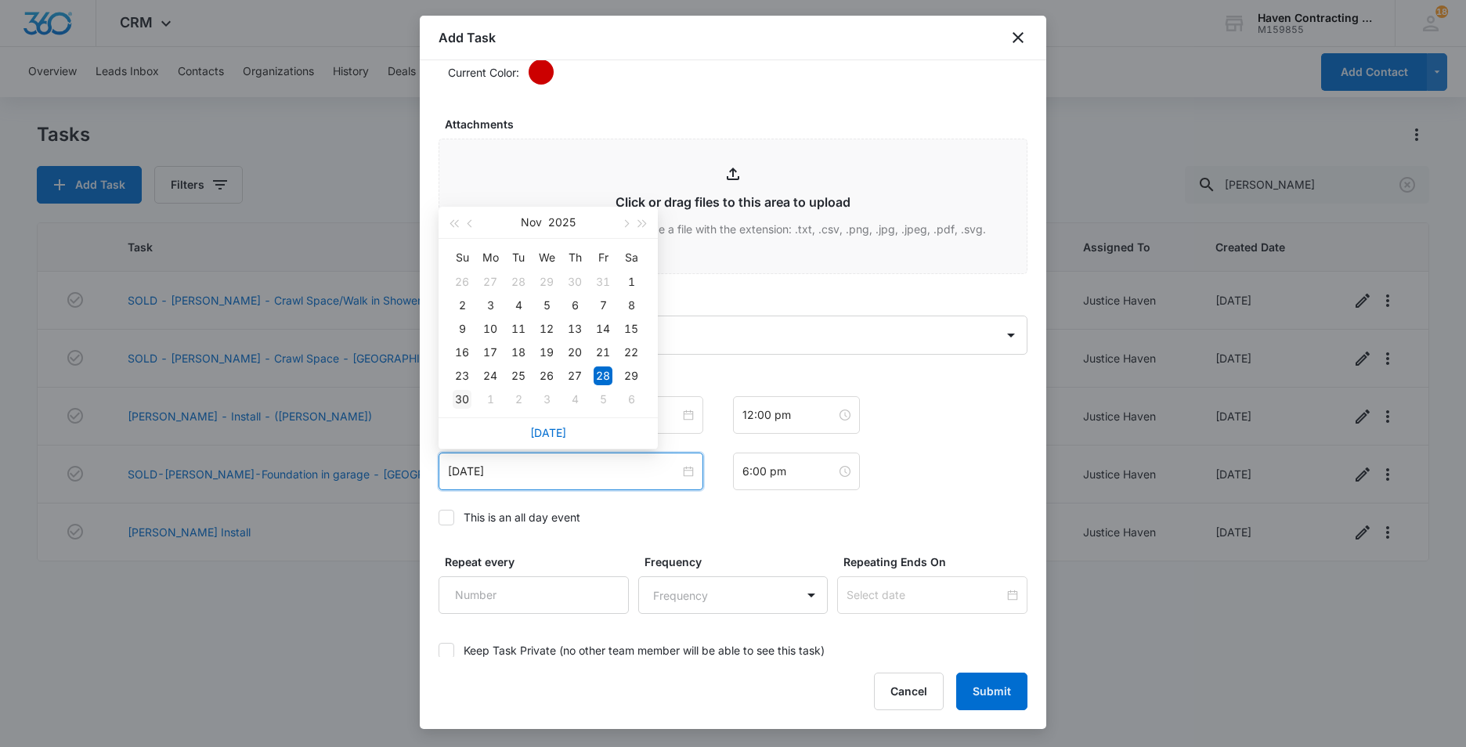
type input "Nov 30, 2025"
click at [463, 399] on div "30" at bounding box center [462, 399] width 19 height 19
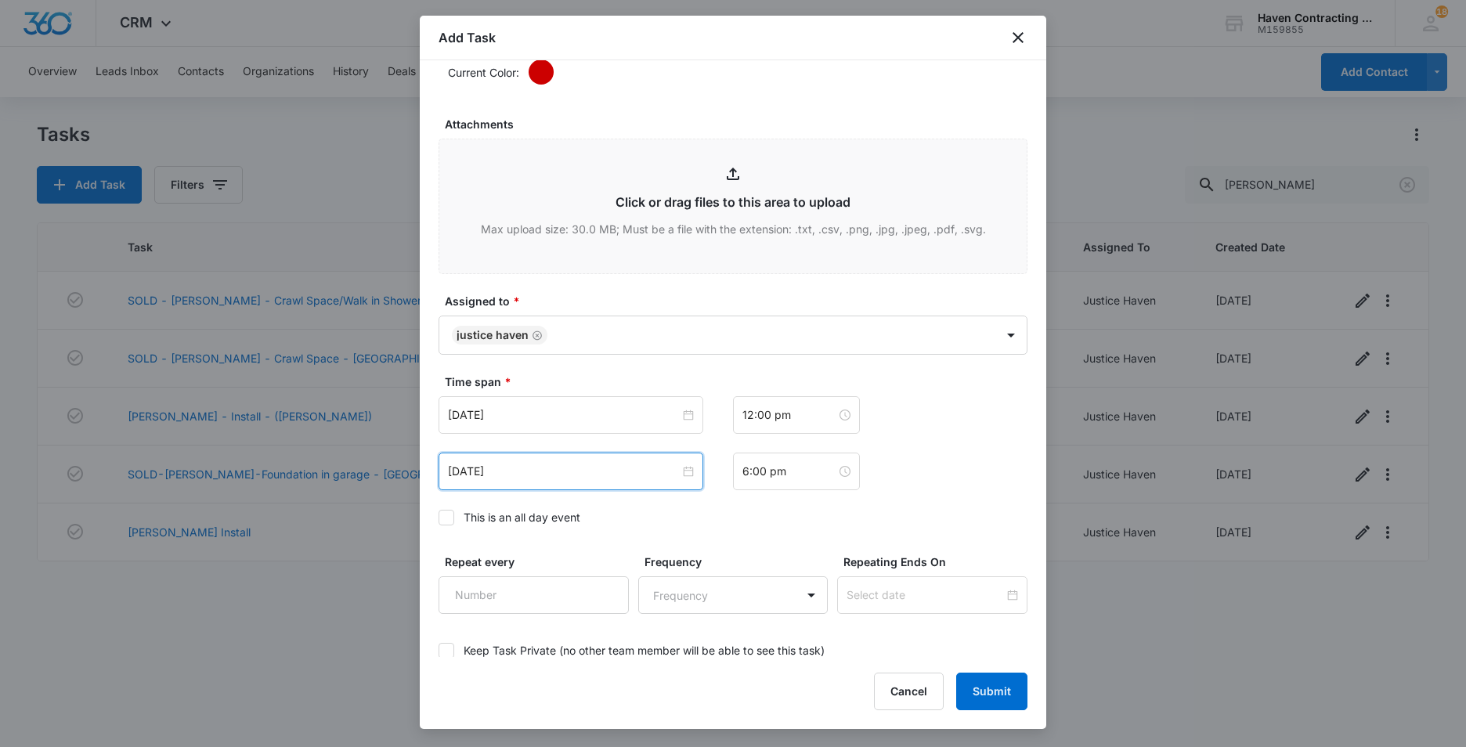
click at [986, 686] on button "Submit" at bounding box center [991, 692] width 71 height 38
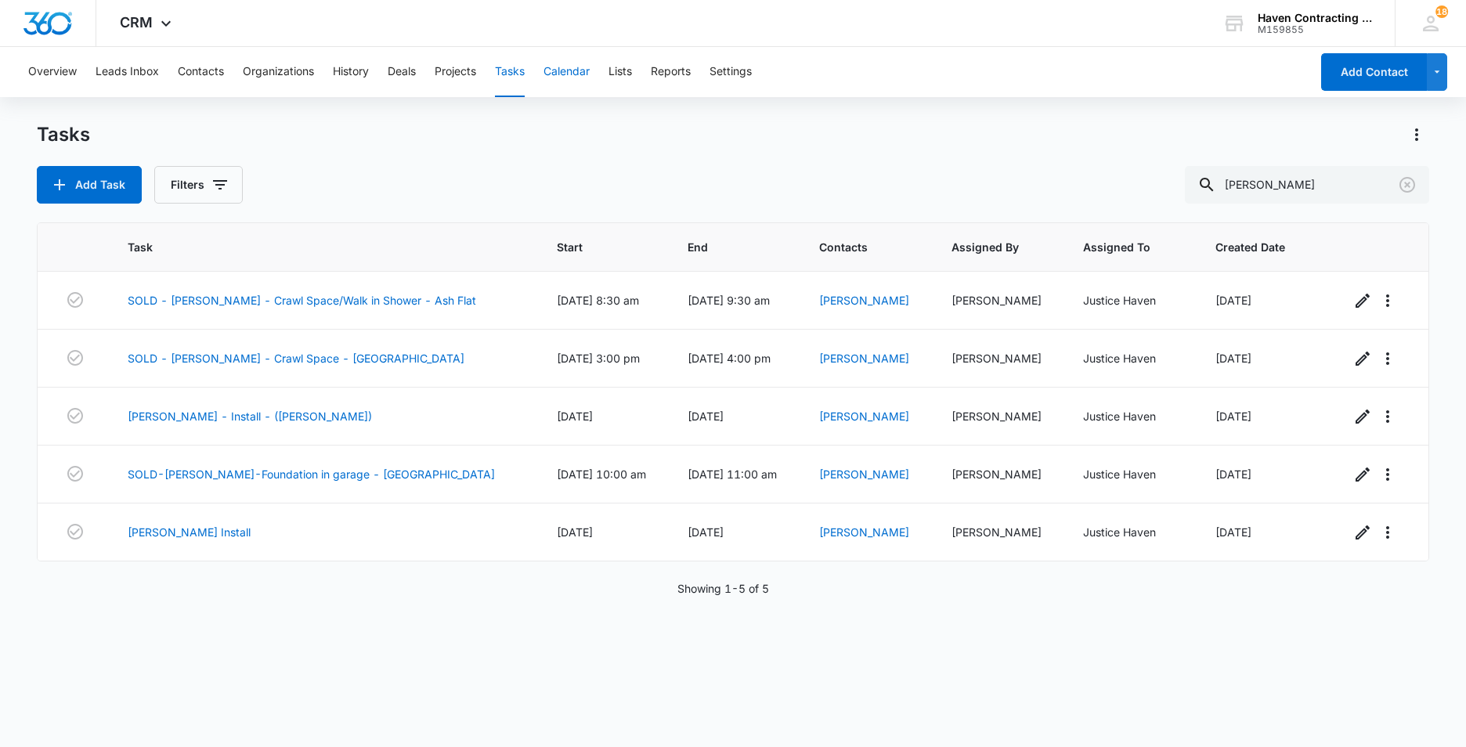
click at [561, 74] on button "Calendar" at bounding box center [566, 72] width 46 height 50
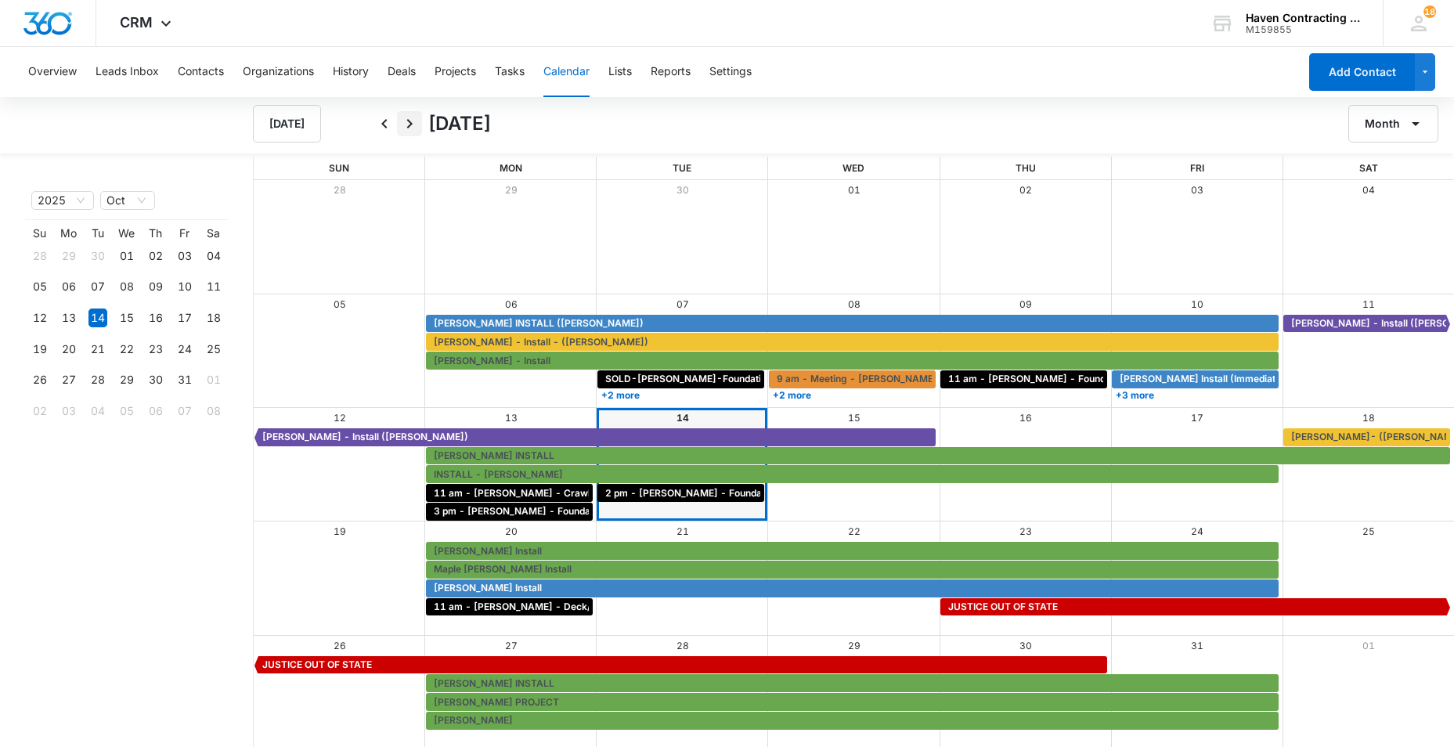
click at [409, 121] on icon "Next" at bounding box center [409, 123] width 5 height 9
